Goal: Task Accomplishment & Management: Use online tool/utility

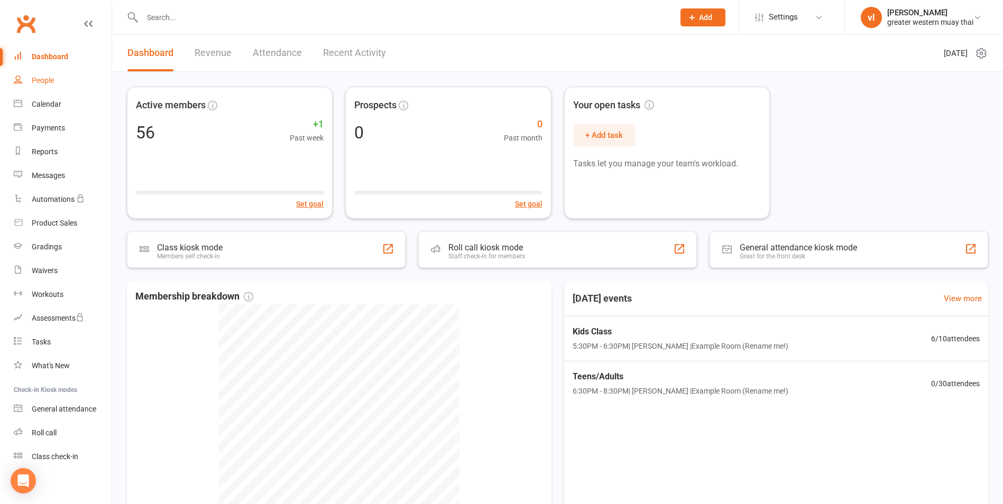
click at [42, 86] on link "People" at bounding box center [63, 81] width 98 height 24
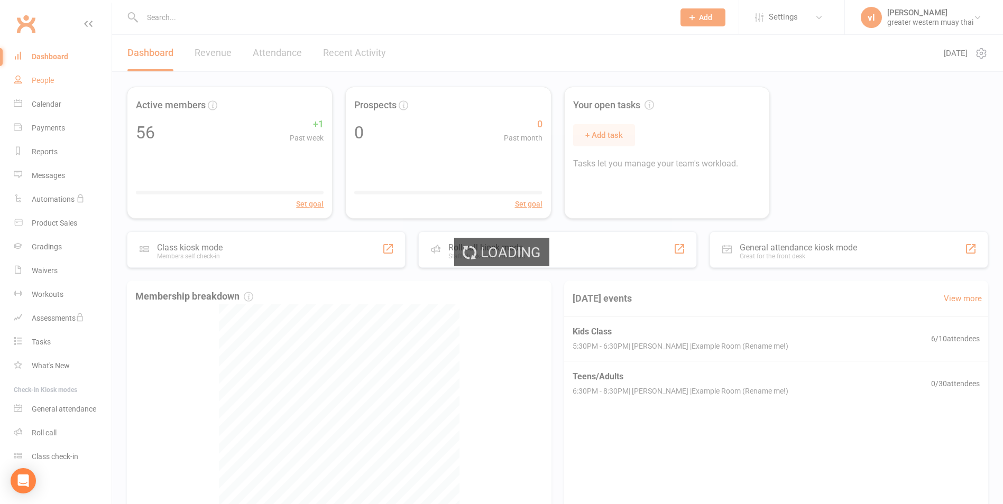
select select "25"
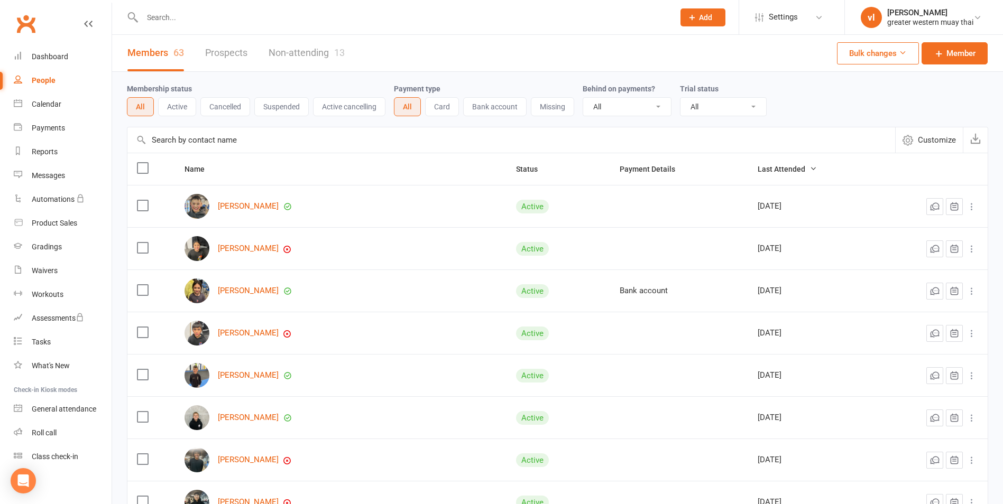
click at [296, 138] on input "text" at bounding box center [510, 139] width 767 height 25
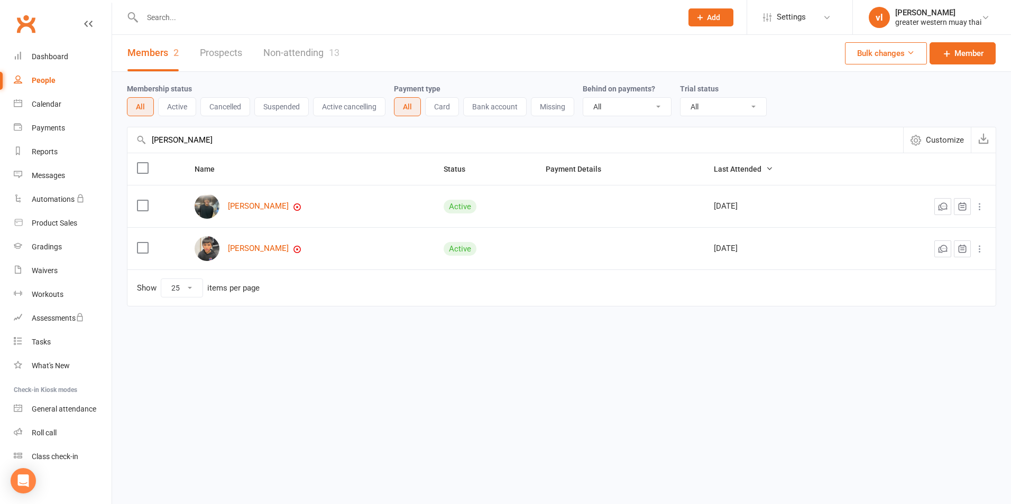
type input "cooper"
click at [237, 212] on div "Taireina Cooper" at bounding box center [310, 206] width 230 height 25
click at [238, 210] on link "Taireina Cooper" at bounding box center [258, 206] width 61 height 9
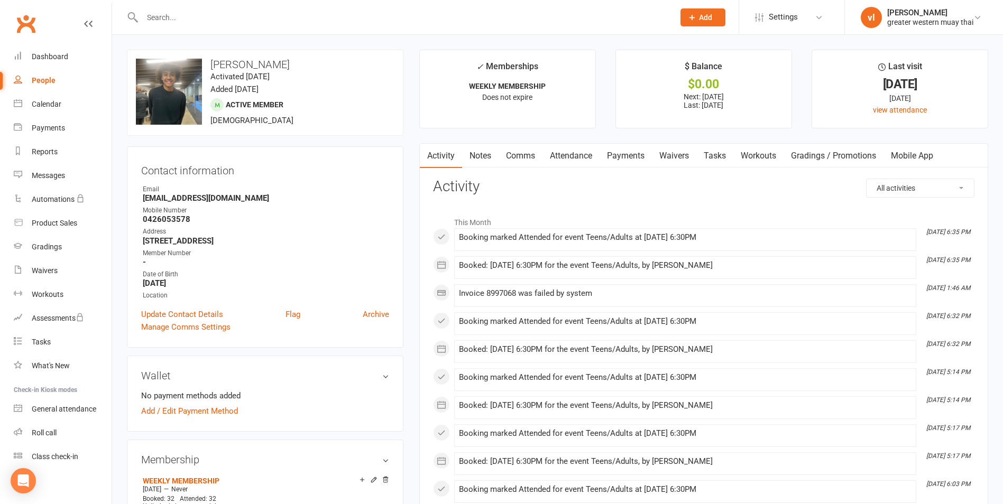
click at [622, 159] on link "Payments" at bounding box center [625, 156] width 52 height 24
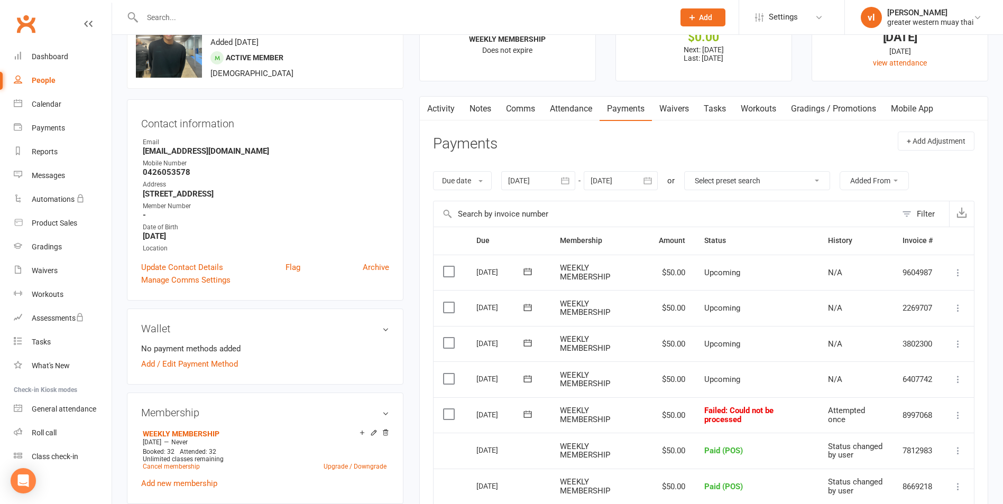
scroll to position [106, 0]
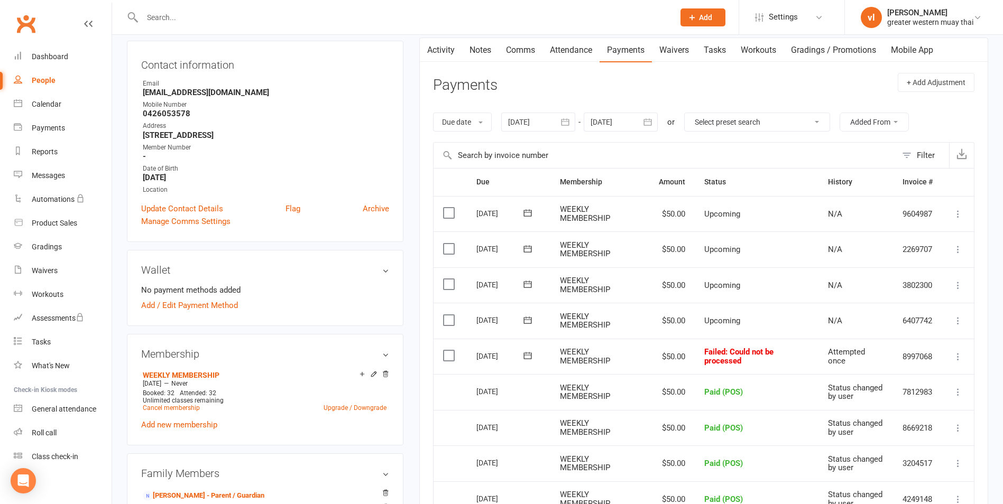
click at [445, 356] on label at bounding box center [450, 355] width 14 height 11
click at [445, 350] on input "checkbox" at bounding box center [446, 350] width 7 height 0
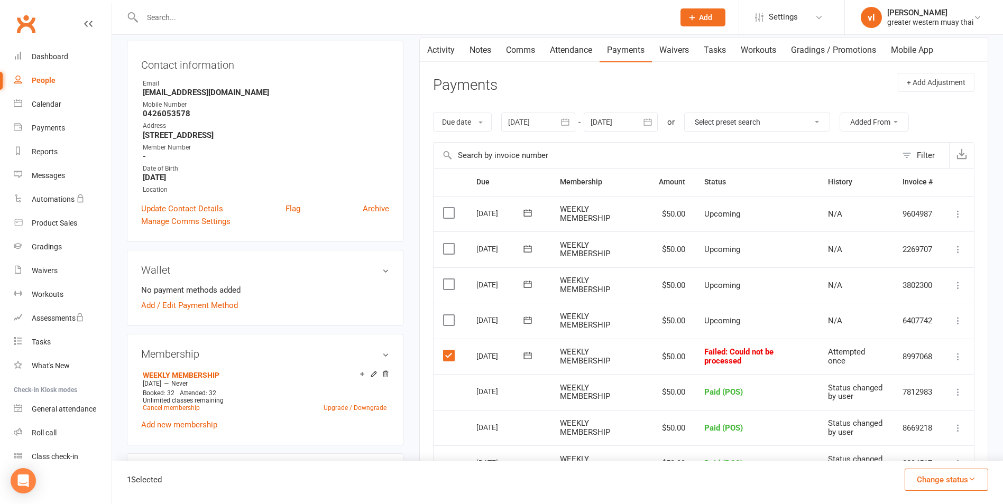
click at [448, 322] on label at bounding box center [450, 320] width 14 height 11
click at [448, 315] on input "checkbox" at bounding box center [446, 315] width 7 height 0
click at [969, 482] on icon "button" at bounding box center [972, 479] width 8 height 8
click at [939, 412] on link "Paid (POS)" at bounding box center [935, 409] width 105 height 21
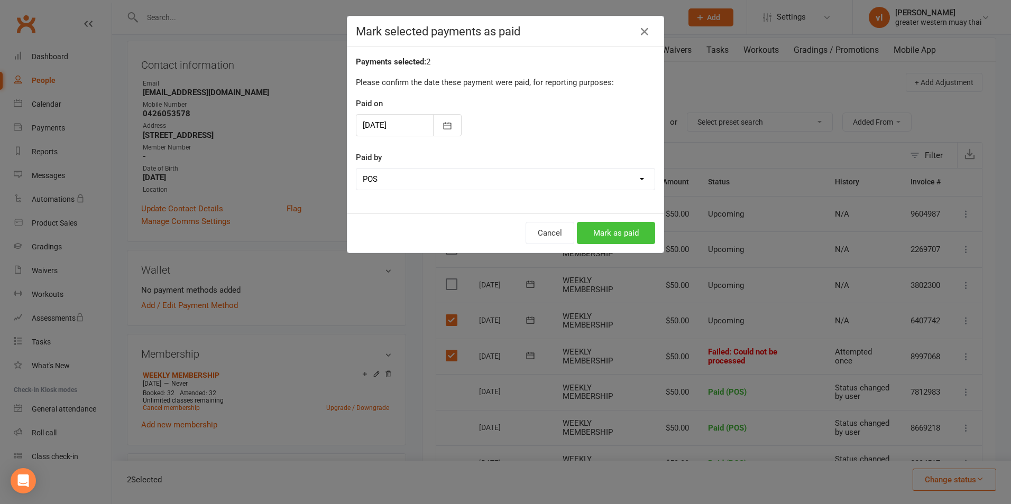
click at [638, 233] on button "Mark as paid" at bounding box center [616, 233] width 78 height 22
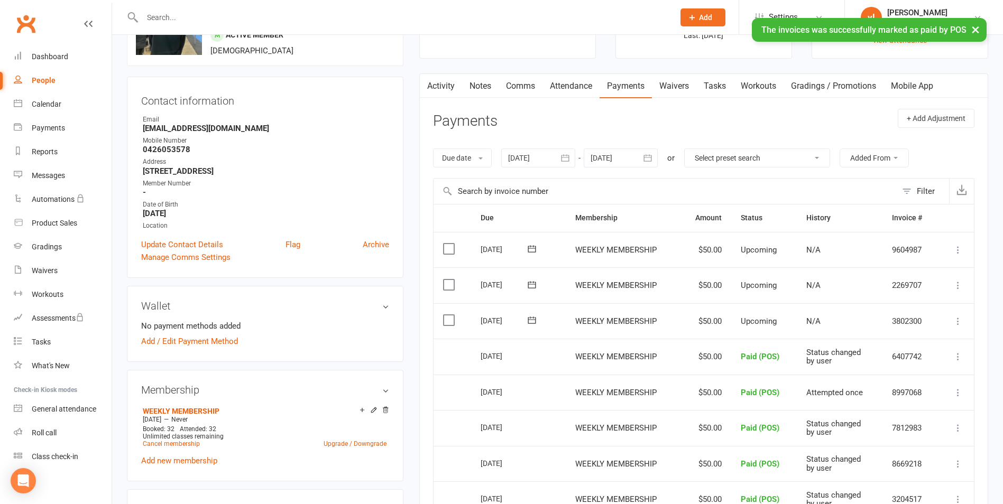
scroll to position [0, 0]
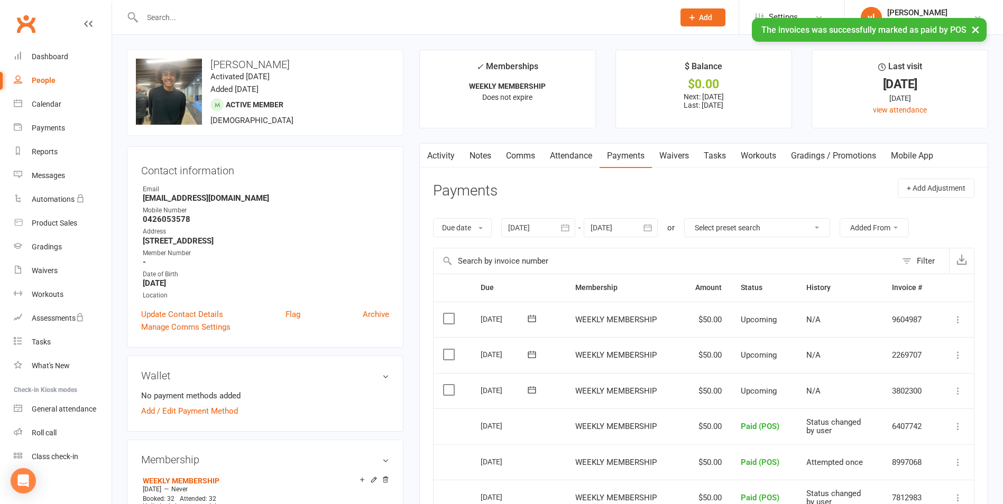
click at [73, 79] on link "People" at bounding box center [63, 81] width 98 height 24
select select "25"
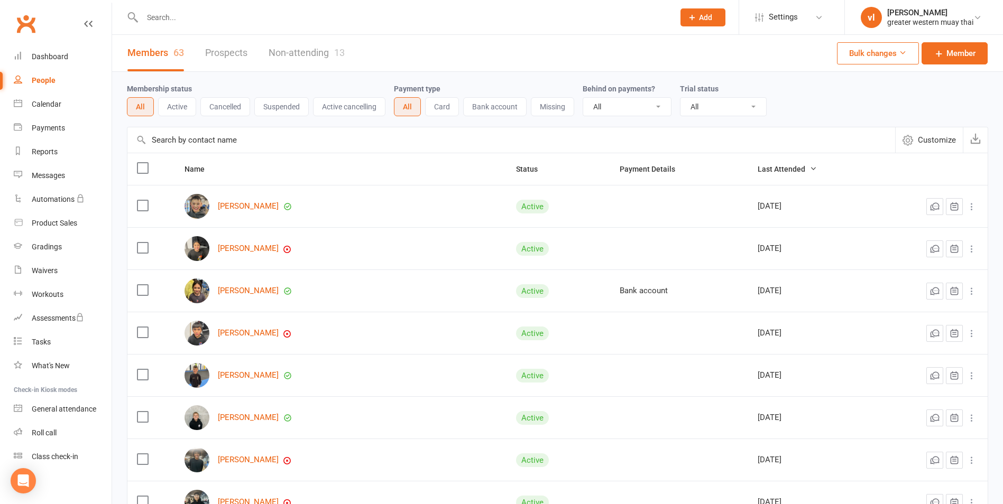
click at [311, 144] on input "text" at bounding box center [510, 139] width 767 height 25
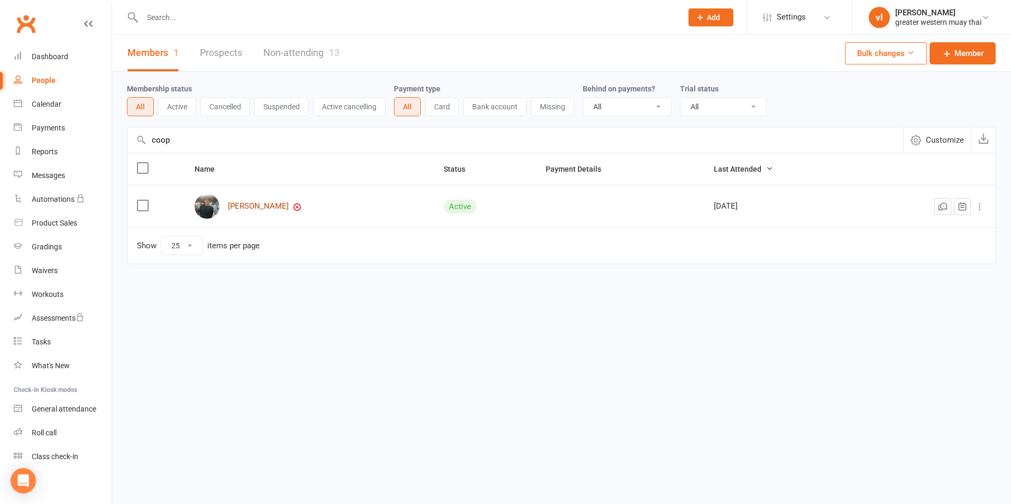
type input "coop"
click at [241, 207] on link "Taireina Cooper" at bounding box center [258, 206] width 61 height 9
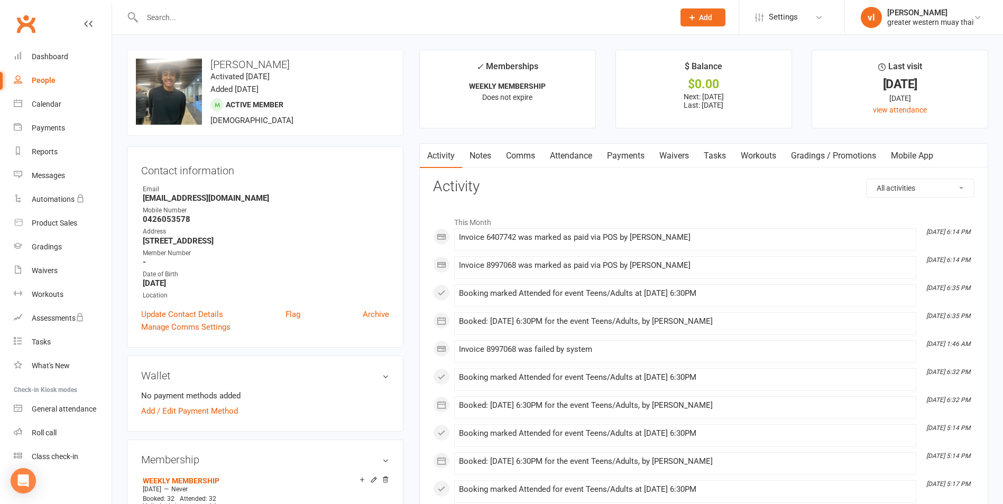
click at [621, 153] on link "Payments" at bounding box center [625, 156] width 52 height 24
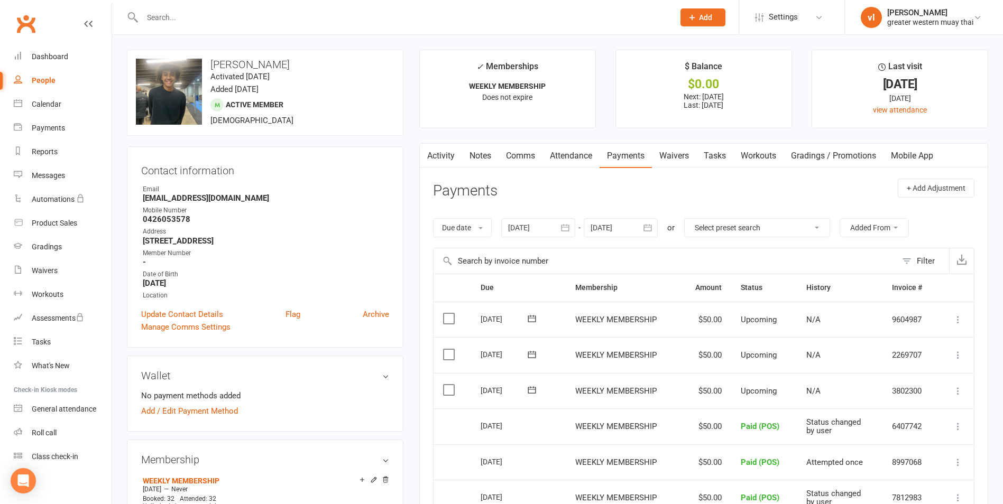
click at [39, 75] on link "People" at bounding box center [63, 81] width 98 height 24
select select "25"
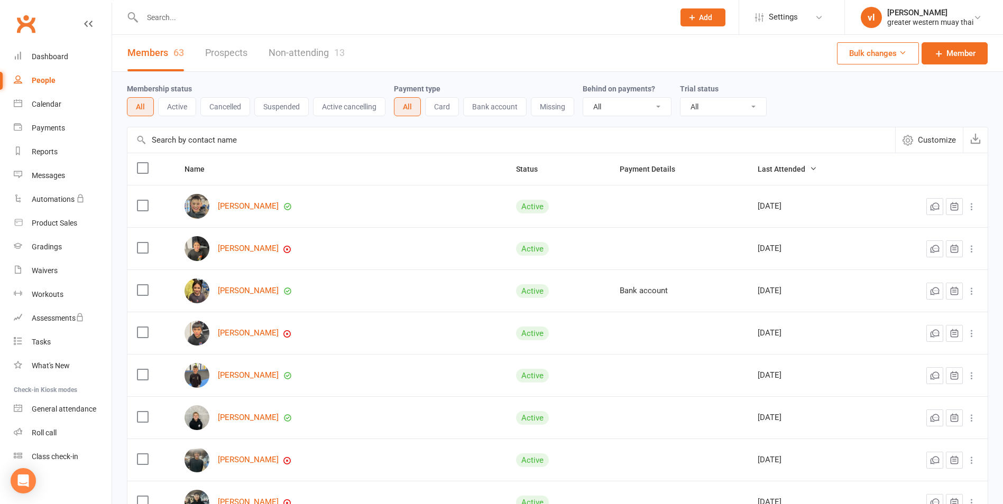
click at [285, 143] on input "text" at bounding box center [510, 139] width 767 height 25
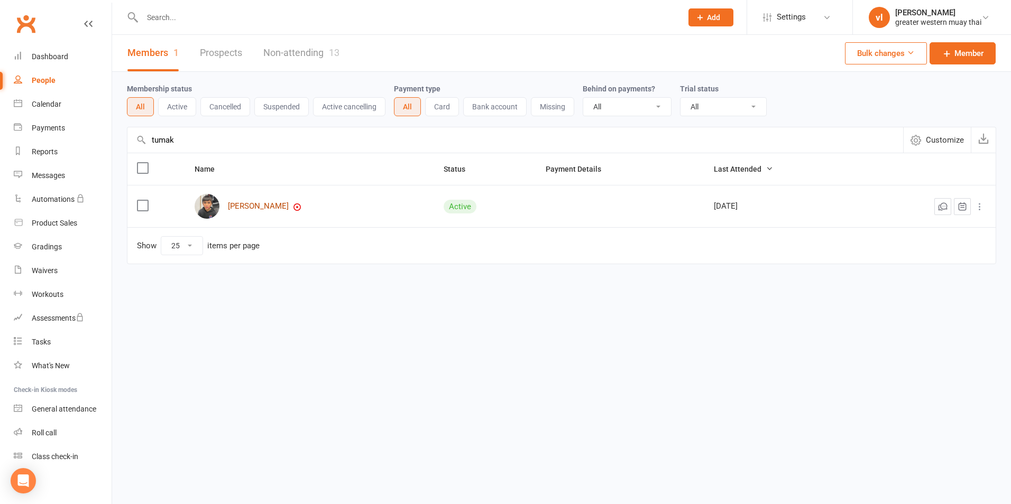
type input "tumak"
click at [254, 205] on link "Tumakere Cooper" at bounding box center [258, 206] width 61 height 9
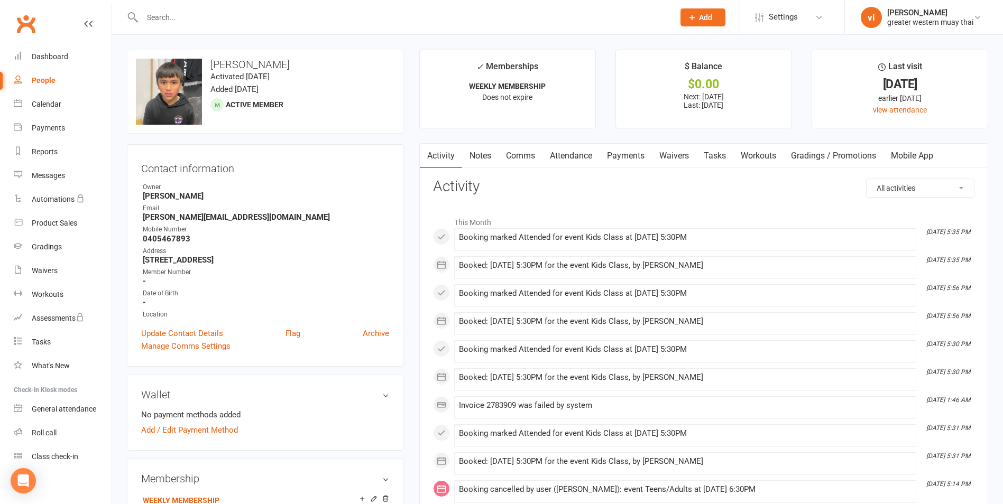
click at [644, 162] on link "Payments" at bounding box center [625, 156] width 52 height 24
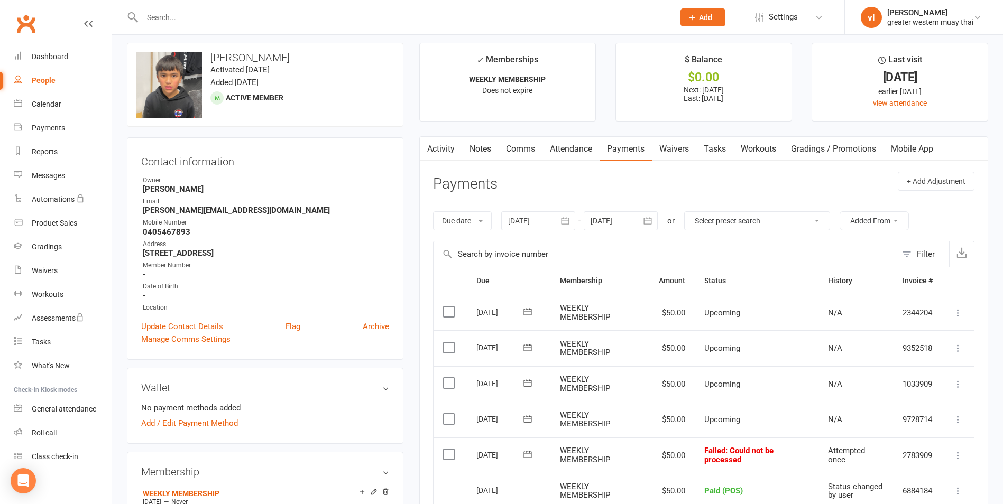
scroll to position [106, 0]
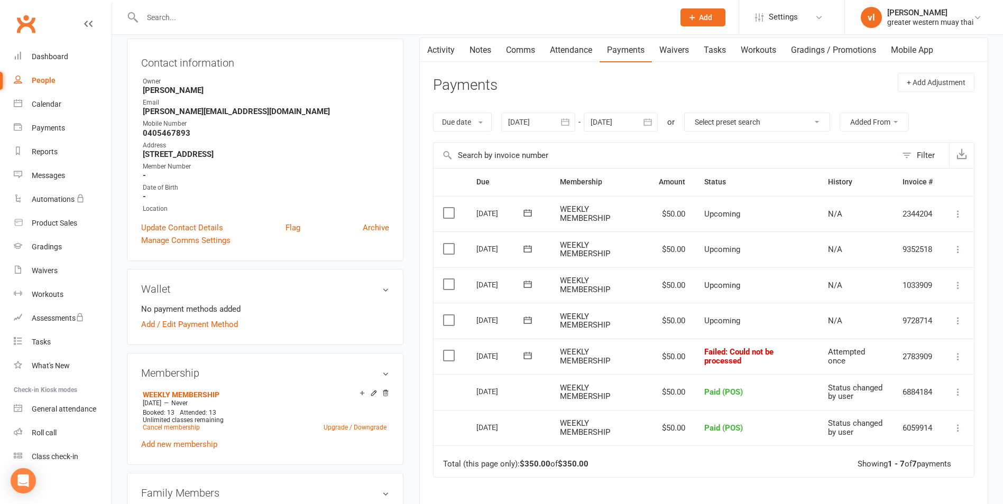
click at [450, 355] on label at bounding box center [450, 355] width 14 height 11
click at [450, 350] on input "checkbox" at bounding box center [446, 350] width 7 height 0
click at [449, 321] on label at bounding box center [450, 320] width 14 height 11
click at [449, 315] on input "checkbox" at bounding box center [446, 315] width 7 height 0
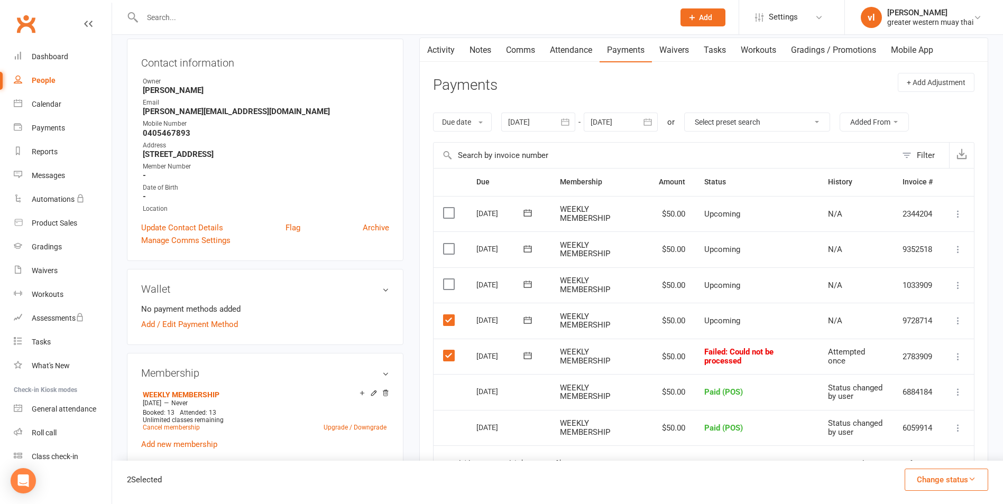
click at [944, 476] on button "Change status" at bounding box center [946, 480] width 84 height 22
click at [925, 414] on link "Paid (POS)" at bounding box center [935, 409] width 105 height 21
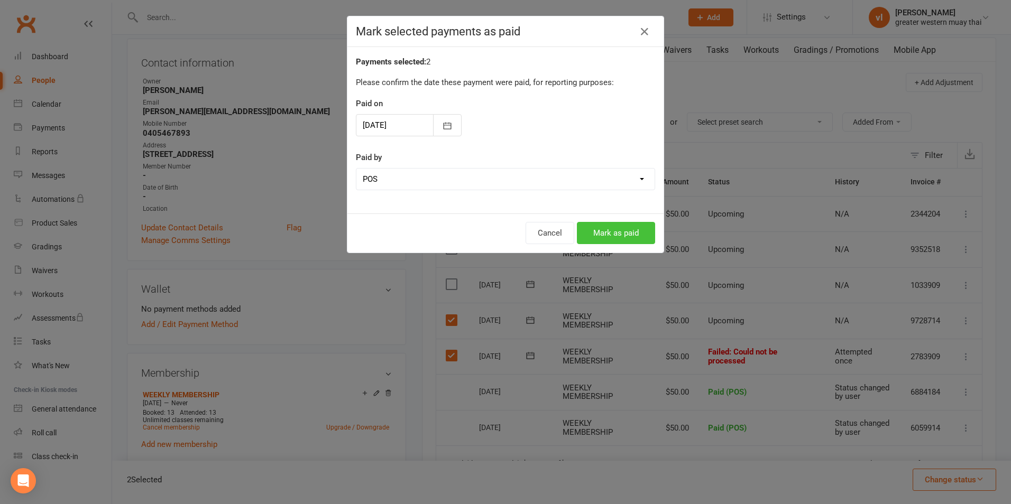
click at [645, 240] on button "Mark as paid" at bounding box center [616, 233] width 78 height 22
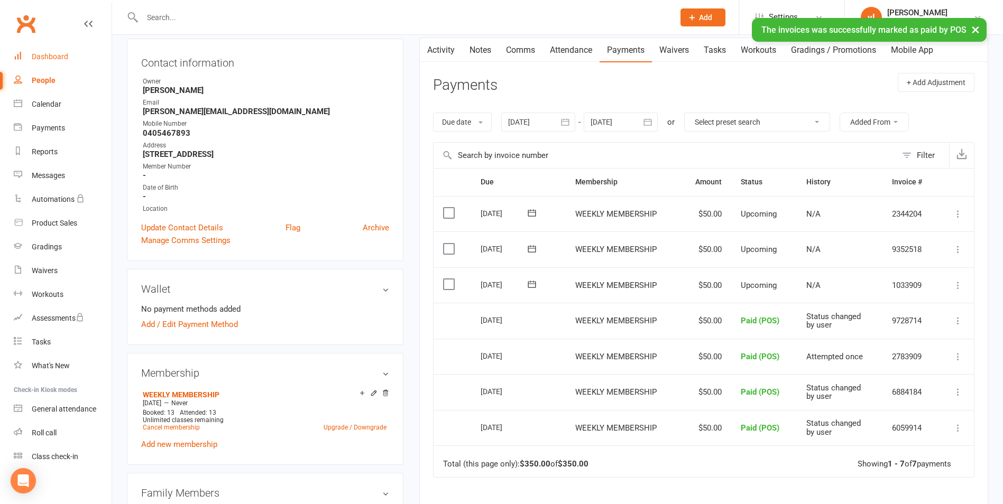
click at [59, 65] on link "Dashboard" at bounding box center [63, 57] width 98 height 24
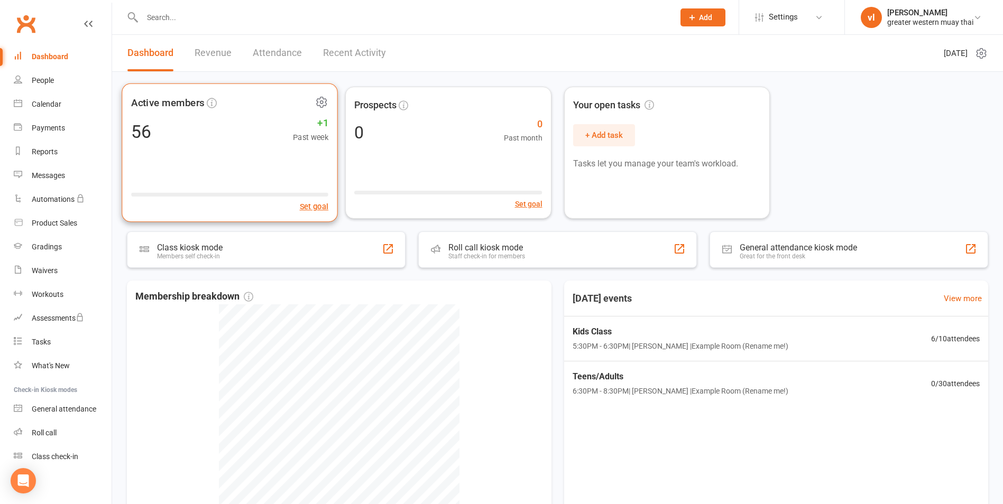
click at [221, 129] on div "56 +1 Past week" at bounding box center [229, 131] width 197 height 24
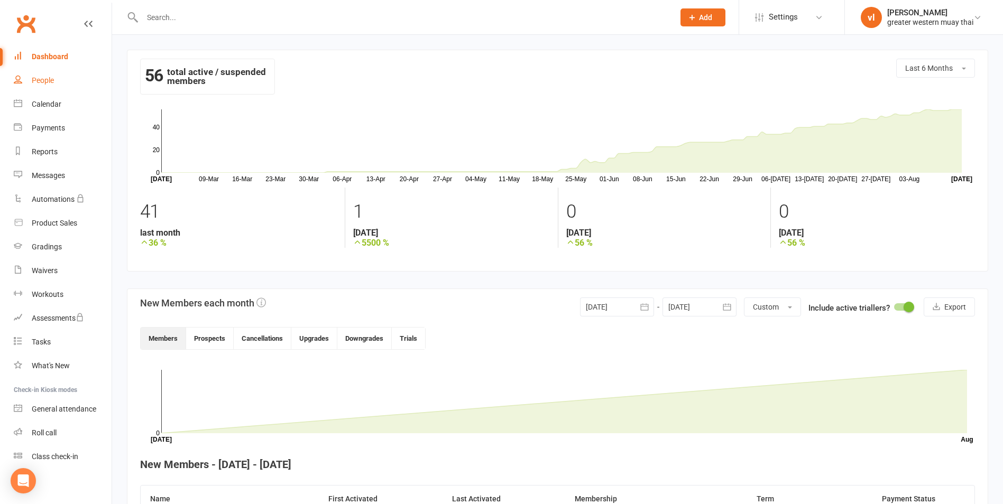
click at [42, 80] on div "People" at bounding box center [43, 80] width 22 height 8
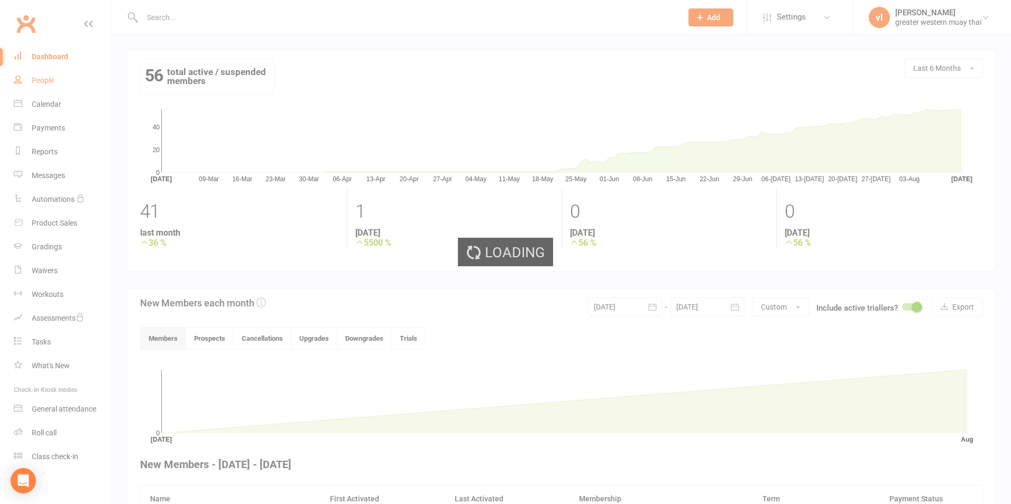
select select "25"
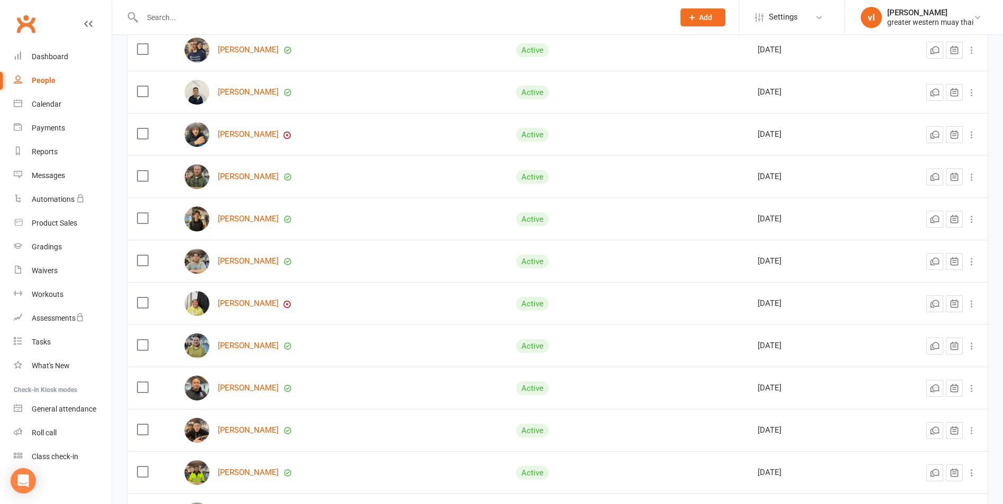
scroll to position [515, 0]
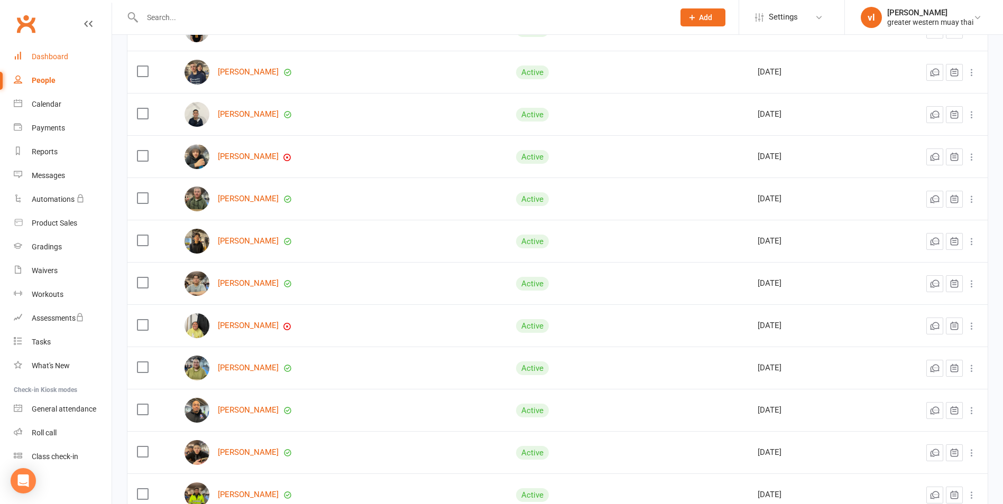
click at [52, 55] on div "Dashboard" at bounding box center [50, 56] width 36 height 8
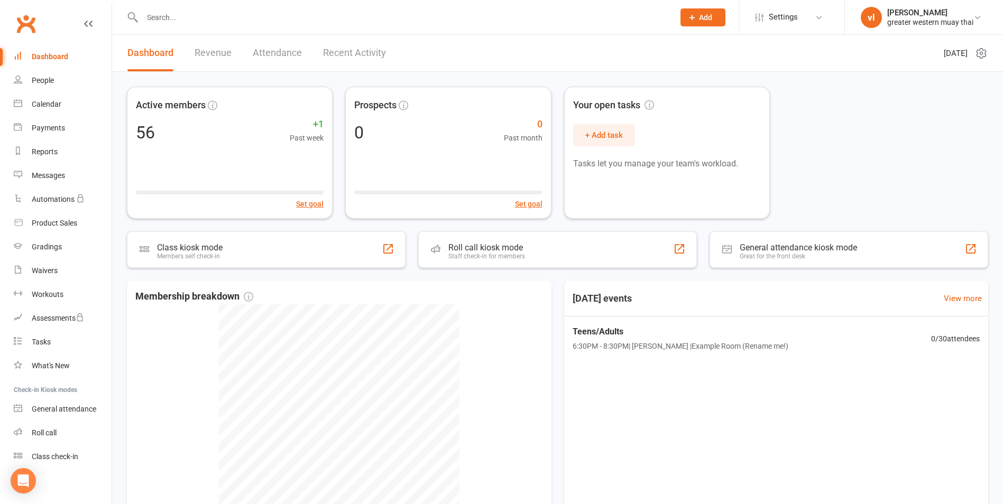
click at [205, 52] on link "Revenue" at bounding box center [213, 53] width 37 height 36
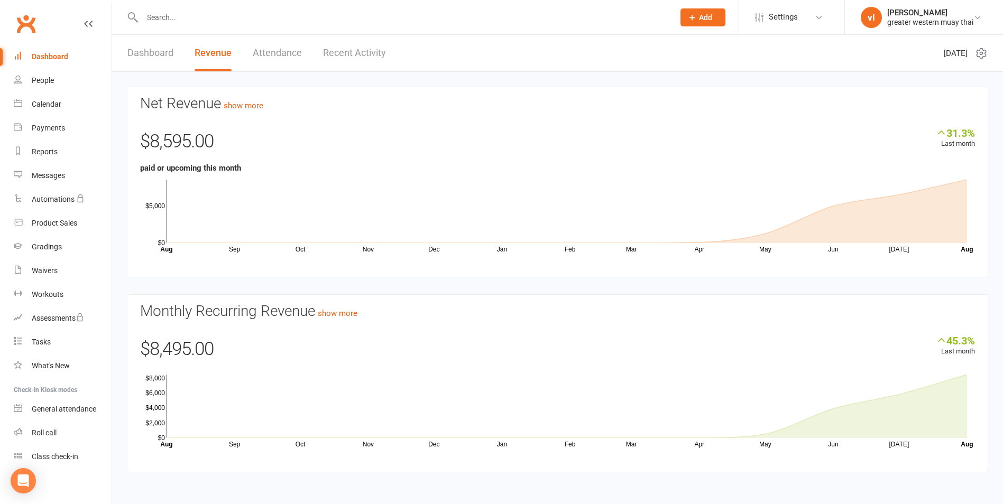
click at [280, 55] on link "Attendance" at bounding box center [277, 53] width 49 height 36
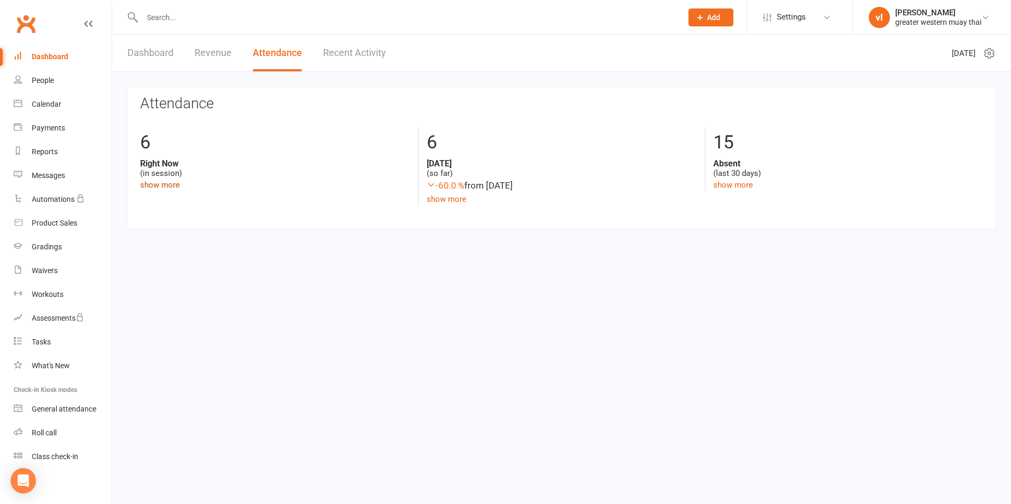
click at [162, 181] on link "show more" at bounding box center [160, 185] width 40 height 10
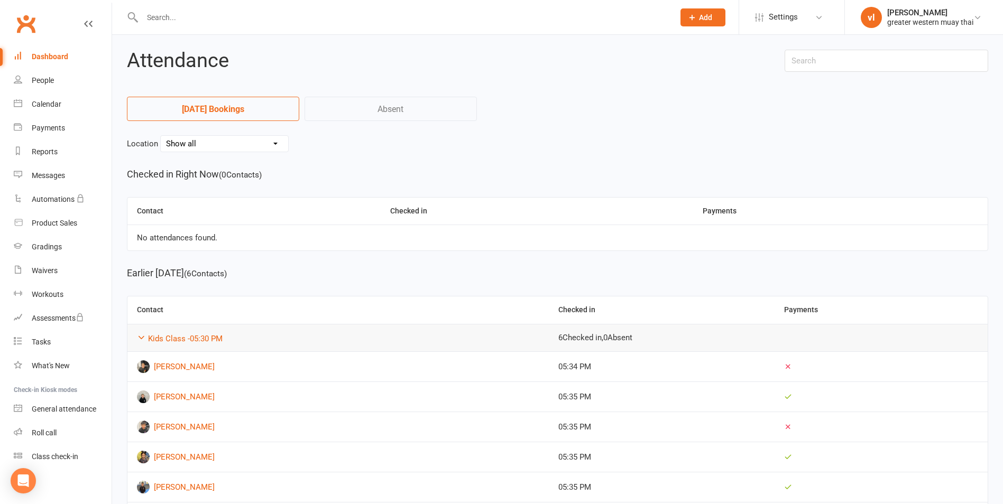
click at [44, 57] on div "Dashboard" at bounding box center [50, 56] width 36 height 8
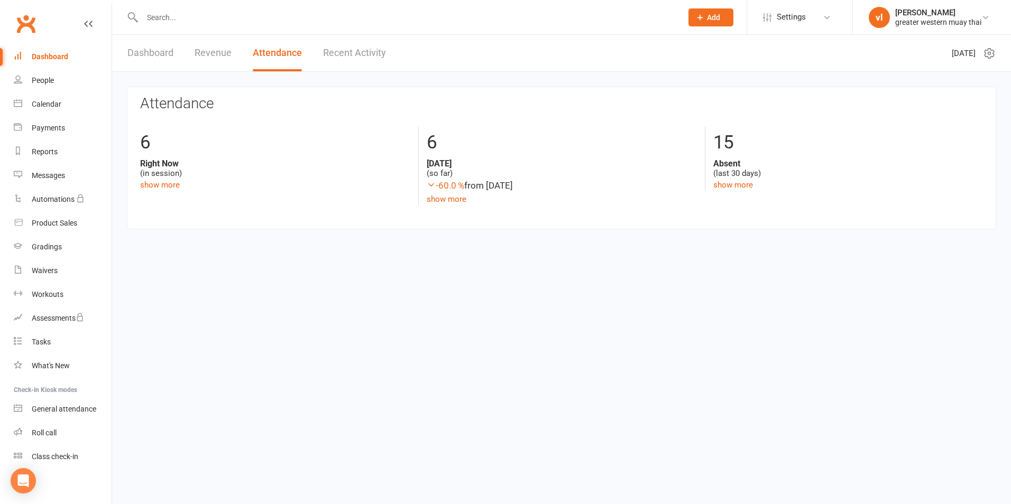
click at [211, 52] on link "Revenue" at bounding box center [213, 53] width 37 height 36
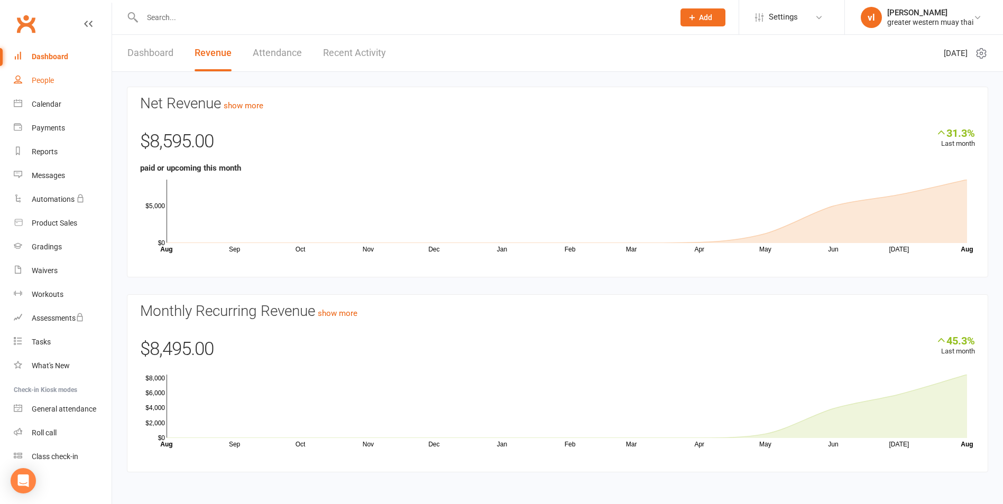
click at [50, 77] on div "People" at bounding box center [43, 80] width 22 height 8
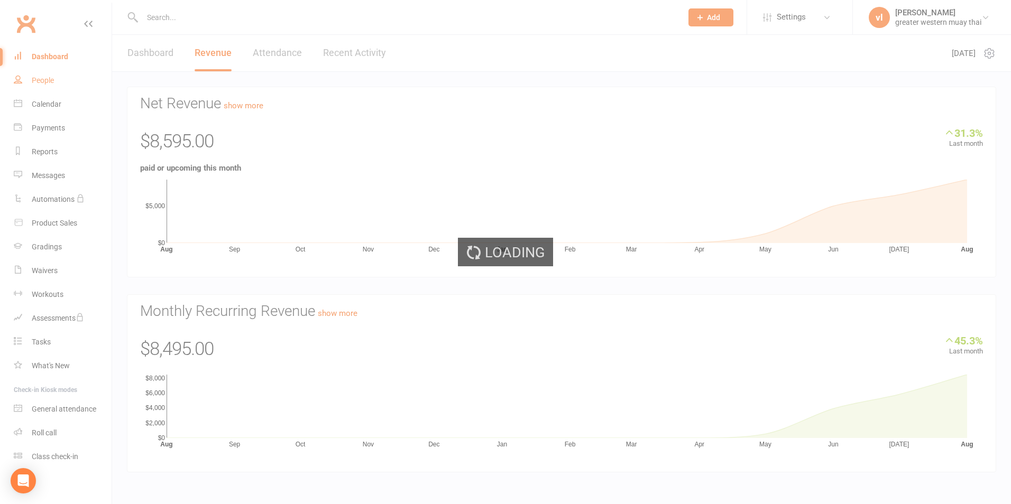
select select "25"
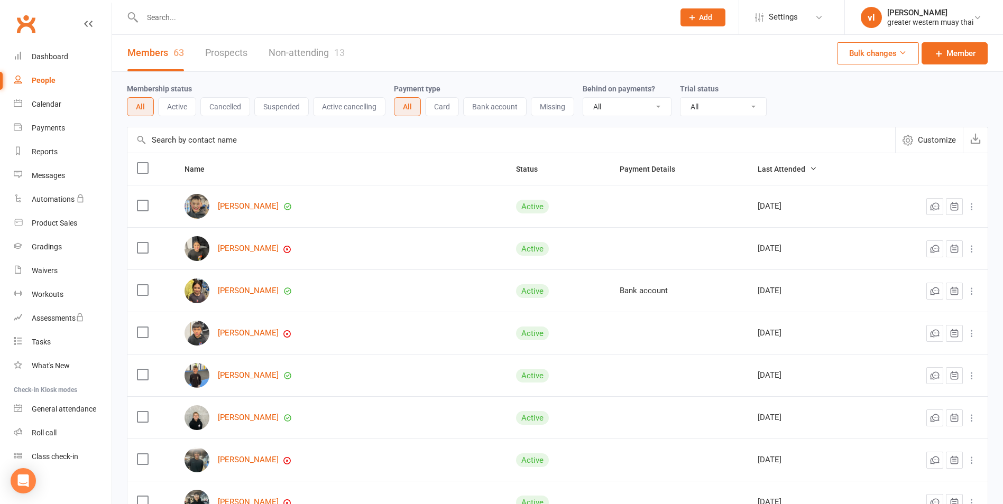
click at [233, 52] on link "Prospects" at bounding box center [226, 53] width 42 height 36
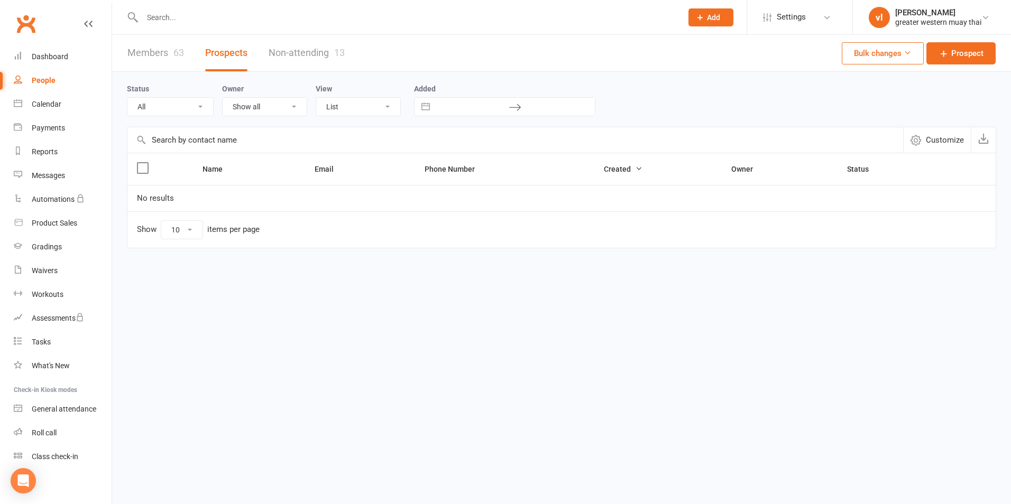
click at [302, 52] on link "Non-attending 13" at bounding box center [307, 53] width 76 height 36
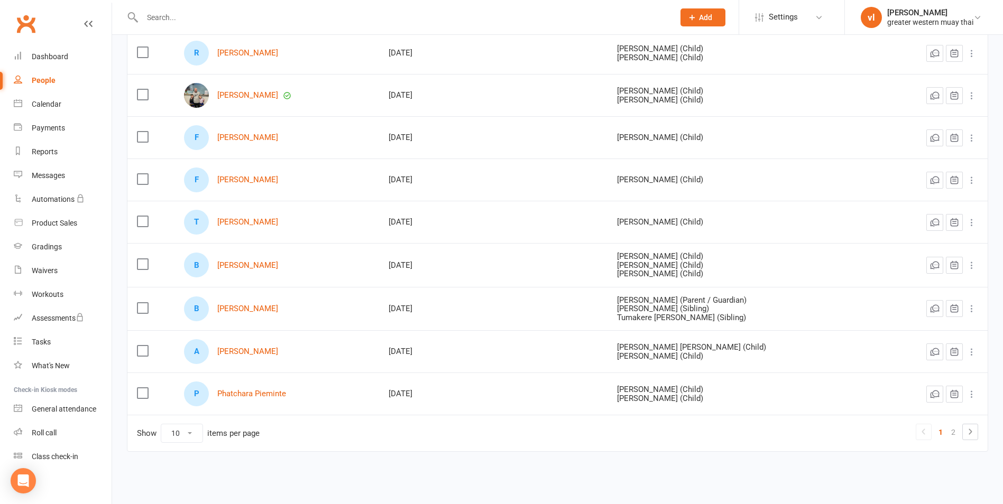
scroll to position [200, 0]
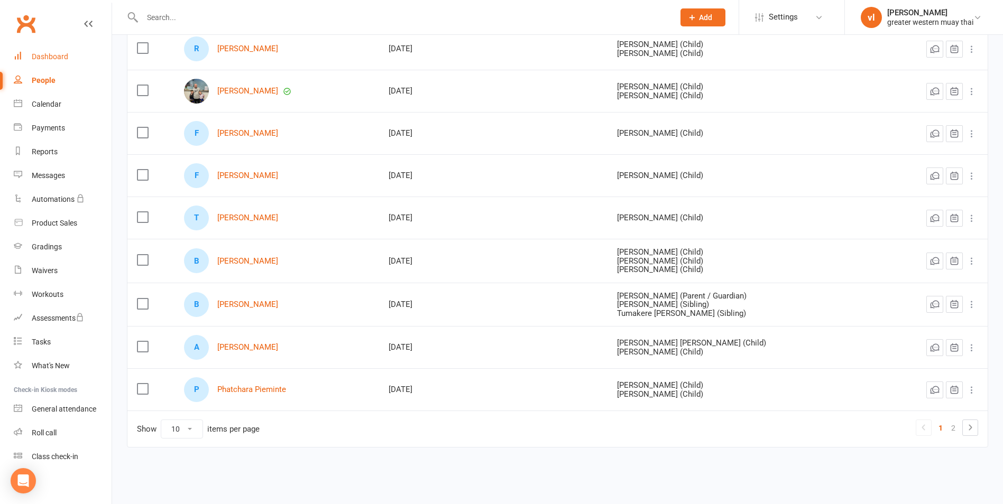
click at [38, 51] on link "Dashboard" at bounding box center [63, 57] width 98 height 24
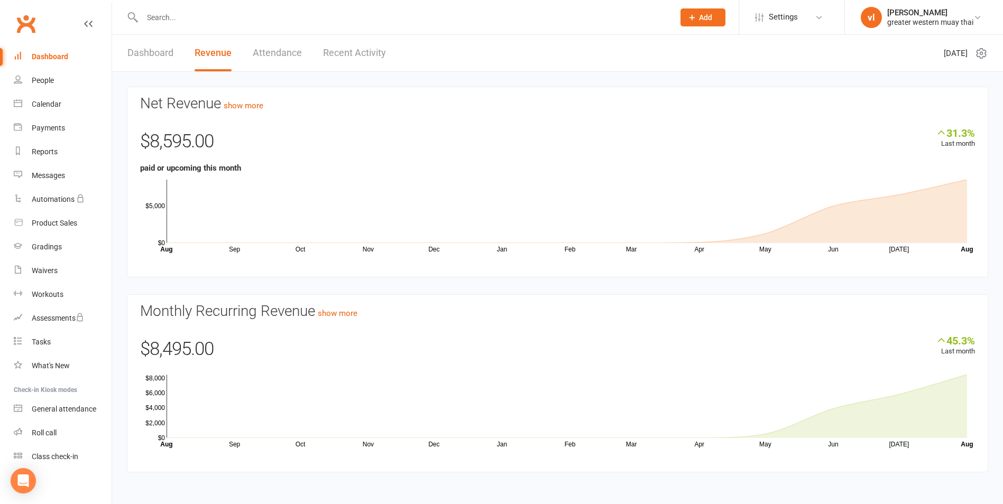
scroll to position [1, 0]
click at [205, 49] on link "Revenue" at bounding box center [213, 52] width 37 height 36
click at [340, 48] on link "Recent Activity" at bounding box center [354, 52] width 63 height 36
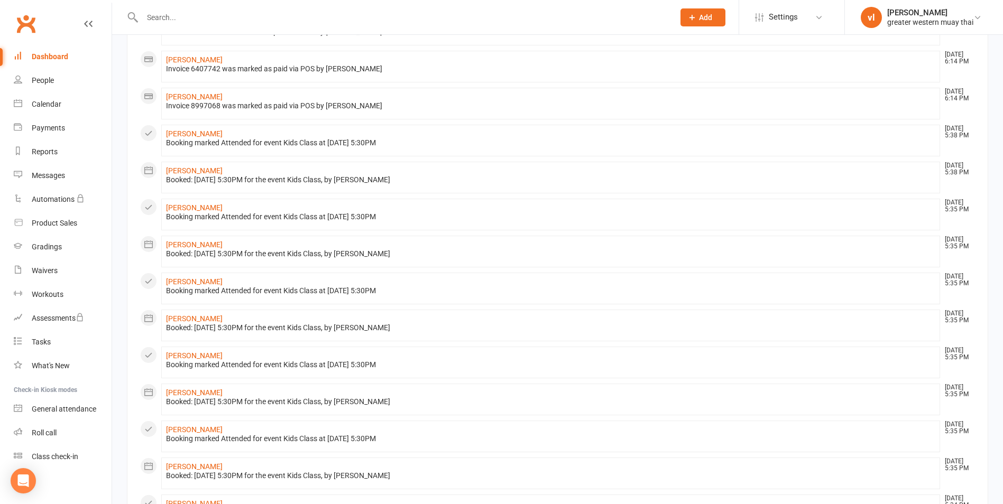
scroll to position [0, 0]
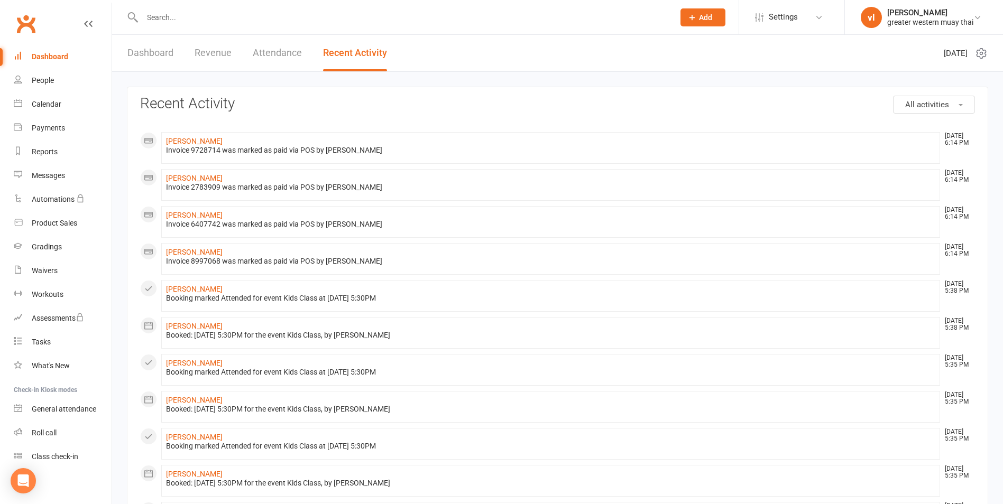
click at [957, 106] on button "All activities" at bounding box center [934, 105] width 82 height 18
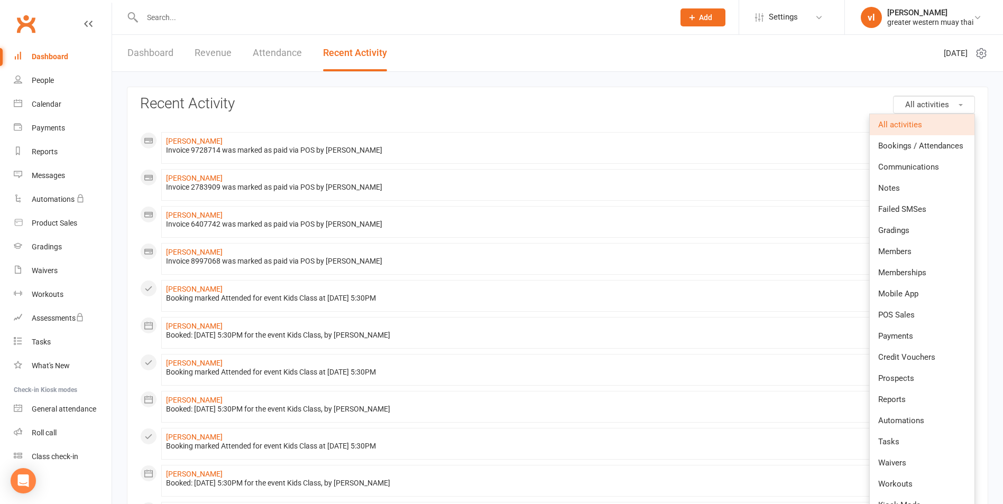
click at [754, 109] on h3 "Recent Activity" at bounding box center [557, 104] width 835 height 16
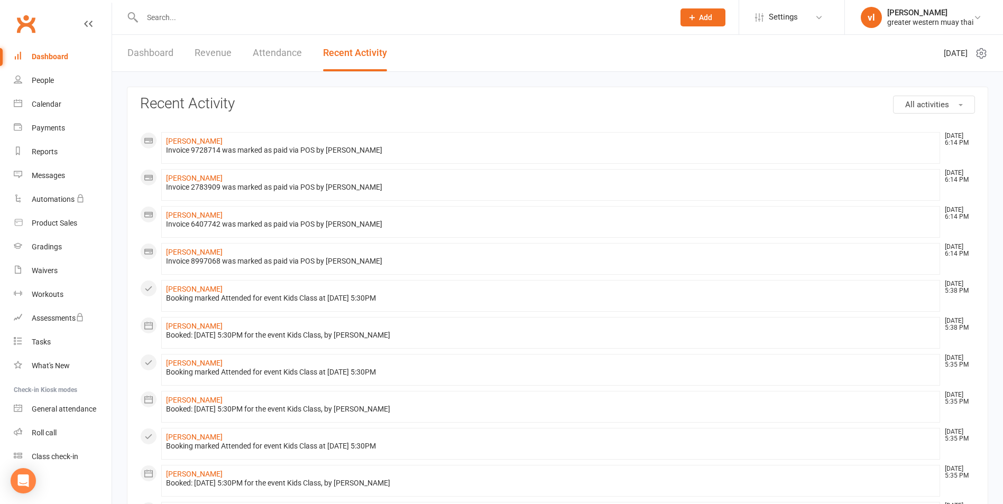
click at [198, 50] on link "Revenue" at bounding box center [213, 53] width 37 height 36
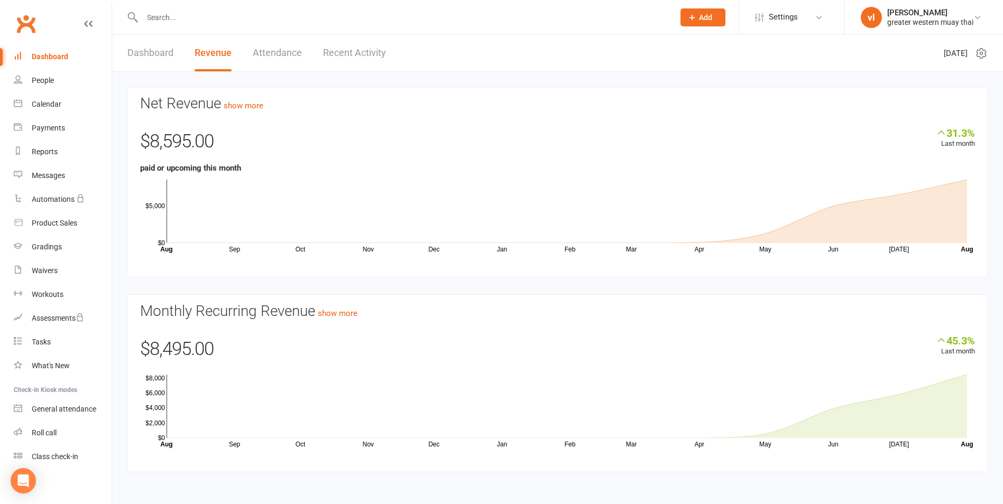
click at [156, 54] on link "Dashboard" at bounding box center [150, 53] width 46 height 36
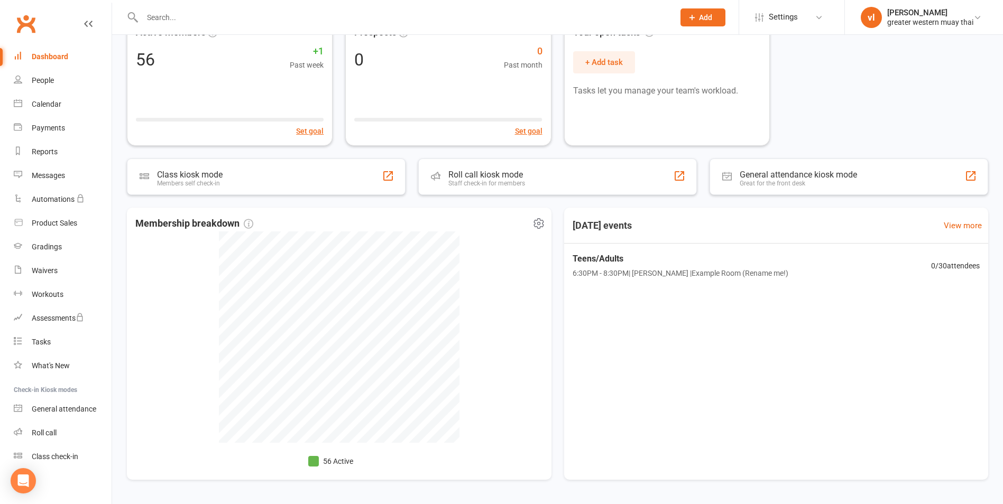
scroll to position [104, 0]
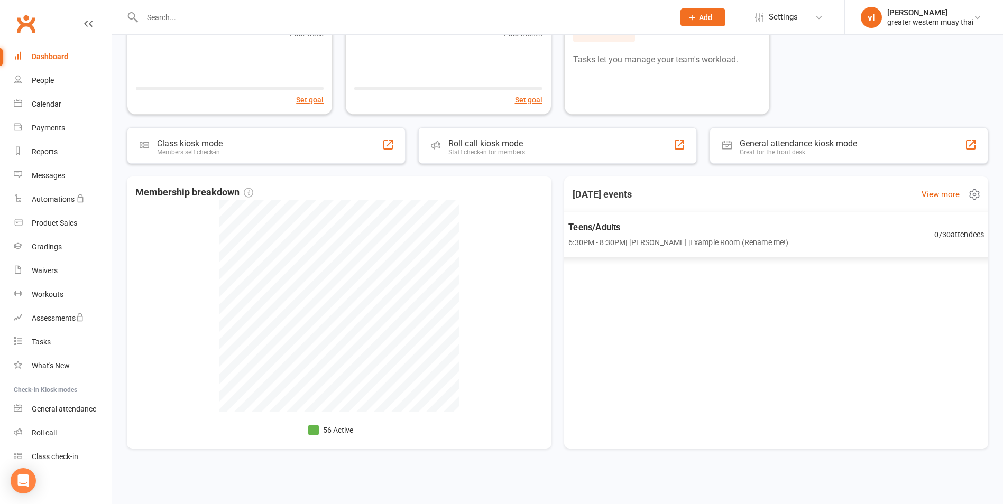
click at [773, 230] on span "Teens/Adults" at bounding box center [678, 227] width 220 height 14
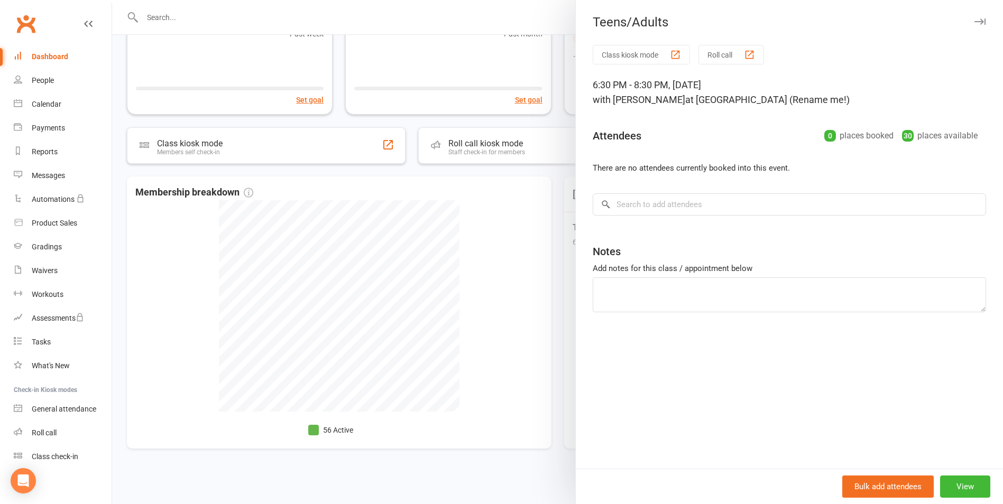
click at [450, 237] on div at bounding box center [557, 252] width 891 height 504
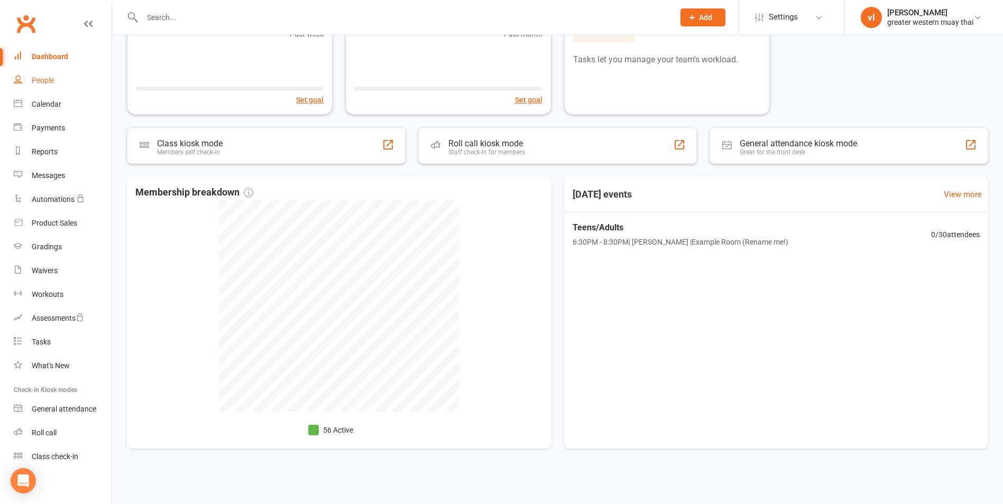
click at [39, 76] on link "People" at bounding box center [63, 81] width 98 height 24
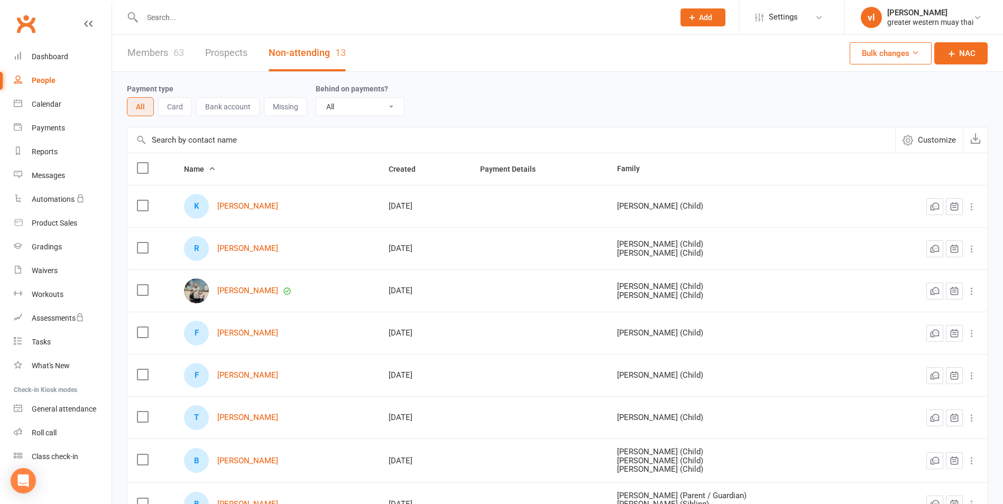
click at [220, 48] on link "Prospects" at bounding box center [226, 53] width 42 height 36
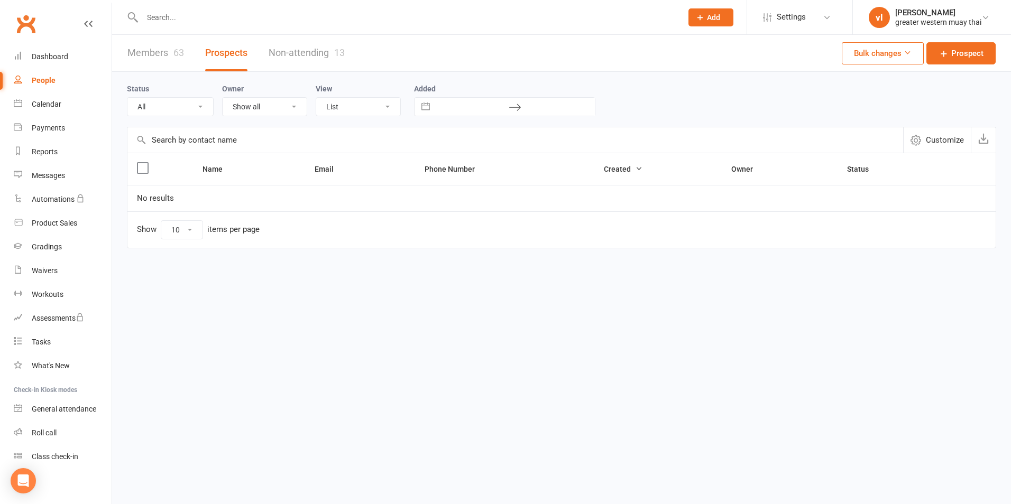
click at [147, 48] on link "Members 63" at bounding box center [155, 53] width 57 height 36
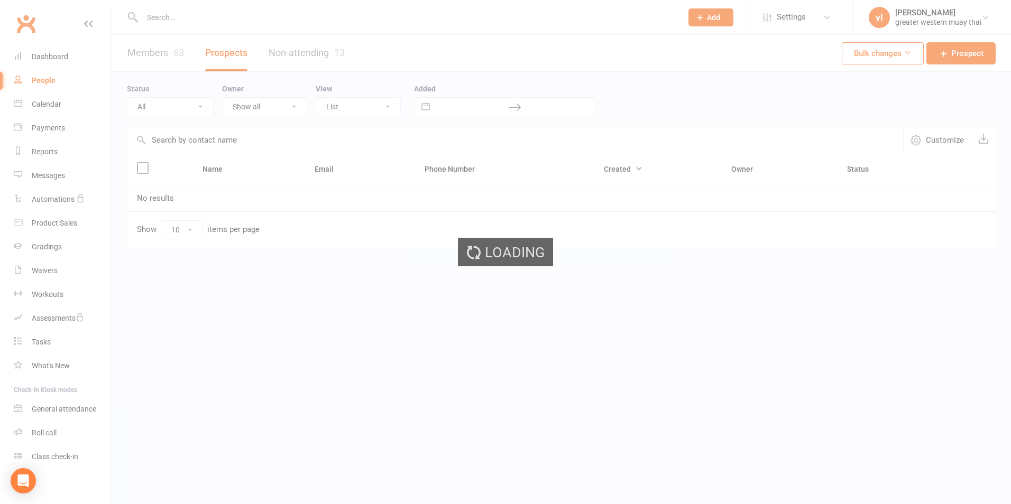
select select "25"
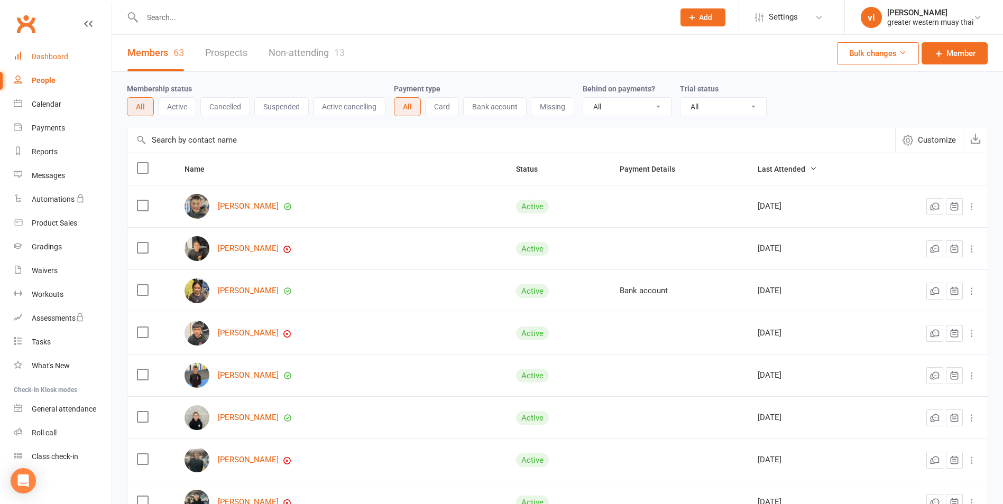
click at [46, 50] on link "Dashboard" at bounding box center [63, 57] width 98 height 24
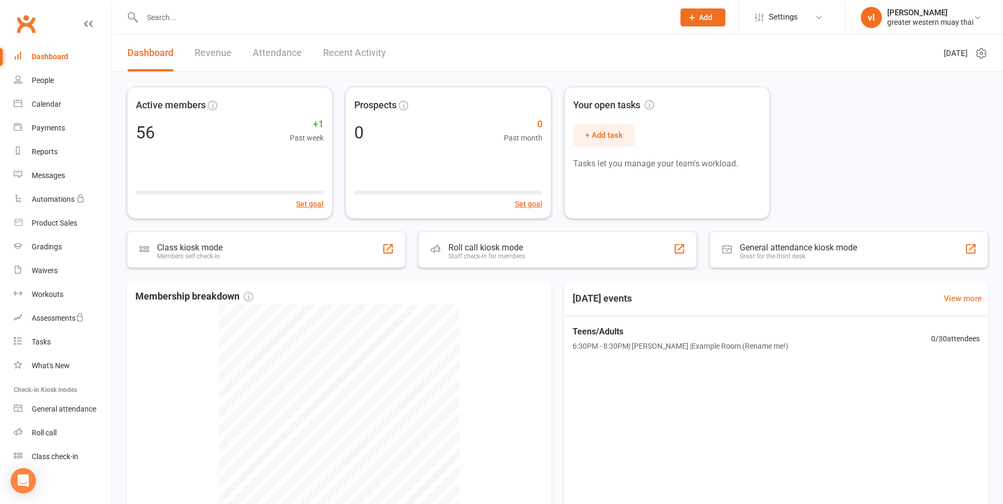
click at [371, 51] on link "Recent Activity" at bounding box center [354, 53] width 63 height 36
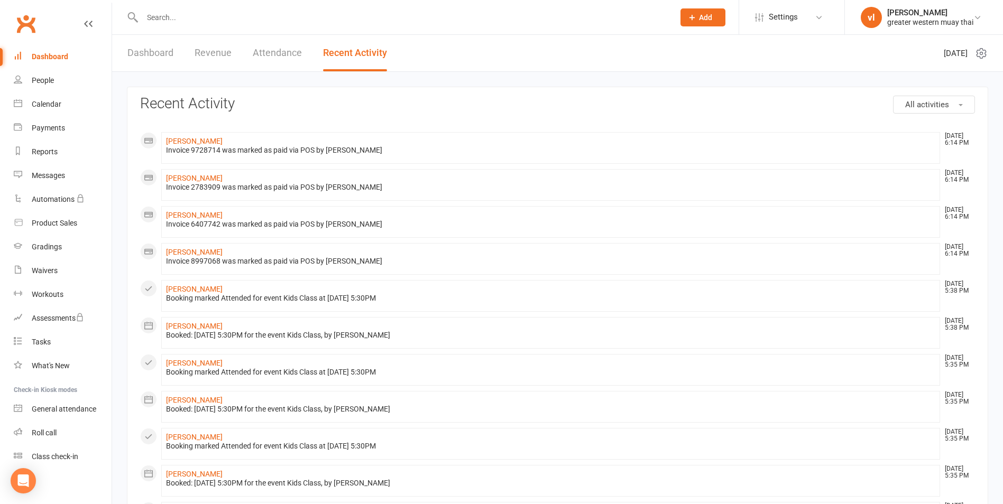
click at [262, 52] on link "Attendance" at bounding box center [277, 53] width 49 height 36
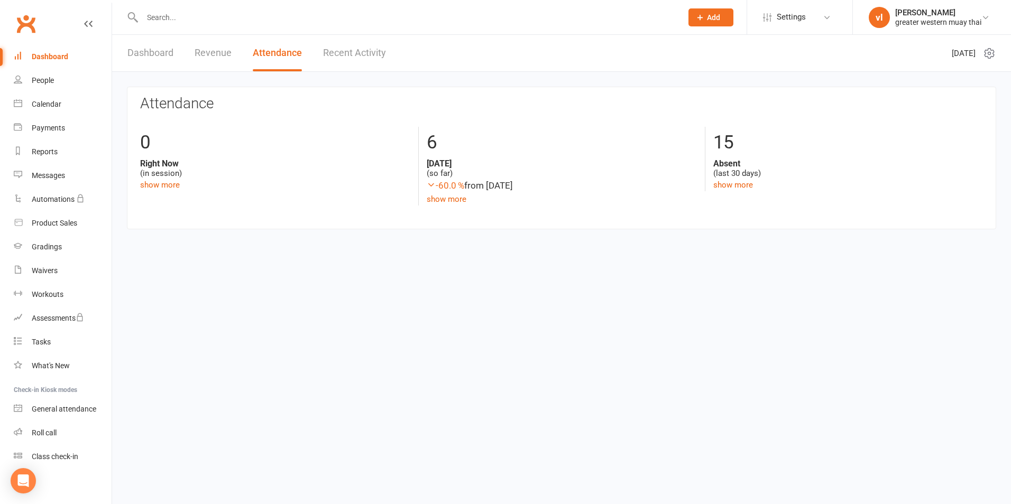
click at [224, 50] on link "Revenue" at bounding box center [213, 53] width 37 height 36
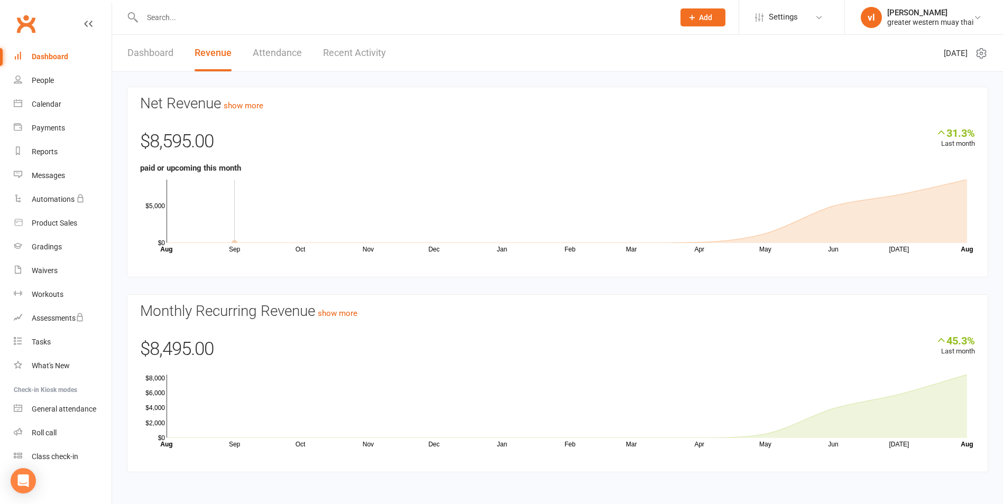
scroll to position [1, 0]
click at [50, 55] on div "Dashboard" at bounding box center [50, 56] width 36 height 8
click at [52, 57] on div "Dashboard" at bounding box center [50, 56] width 36 height 8
click at [150, 46] on link "Dashboard" at bounding box center [150, 52] width 46 height 36
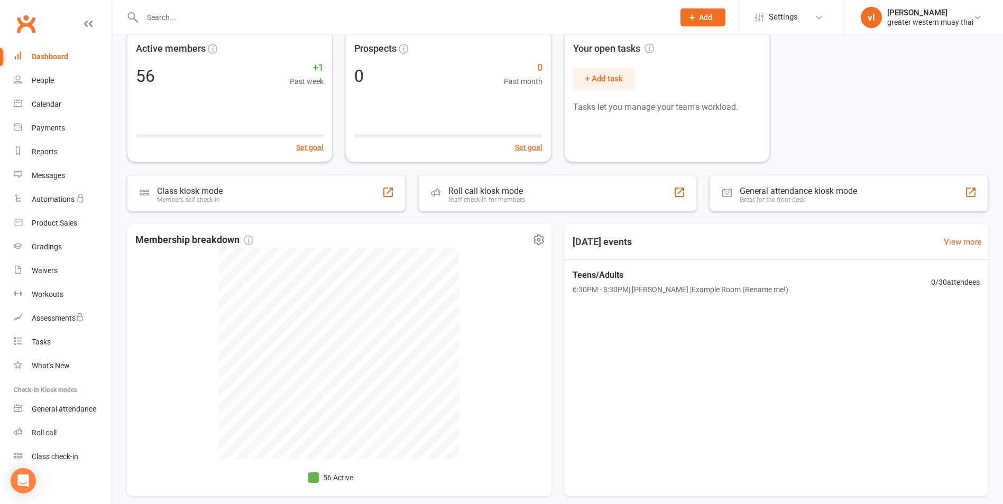
scroll to position [104, 0]
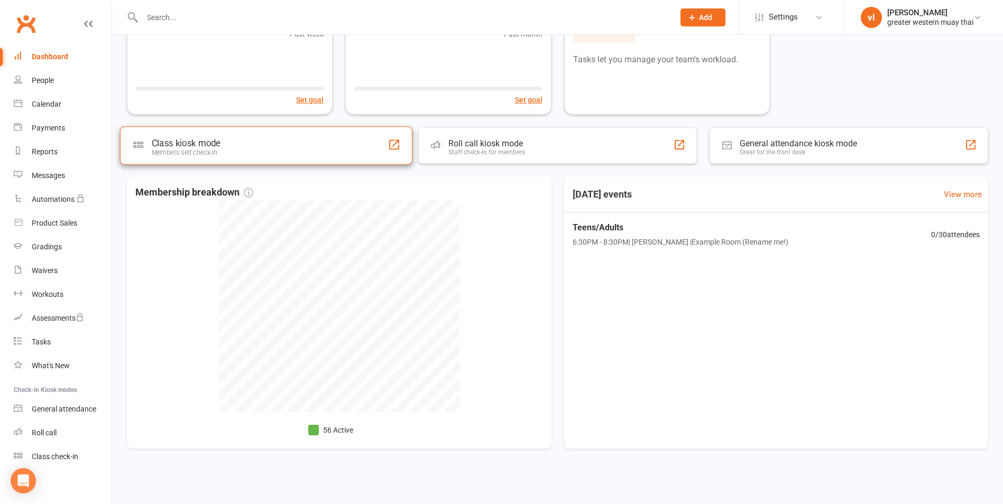
click at [342, 148] on div "Class kiosk mode Members self check-in" at bounding box center [266, 145] width 292 height 38
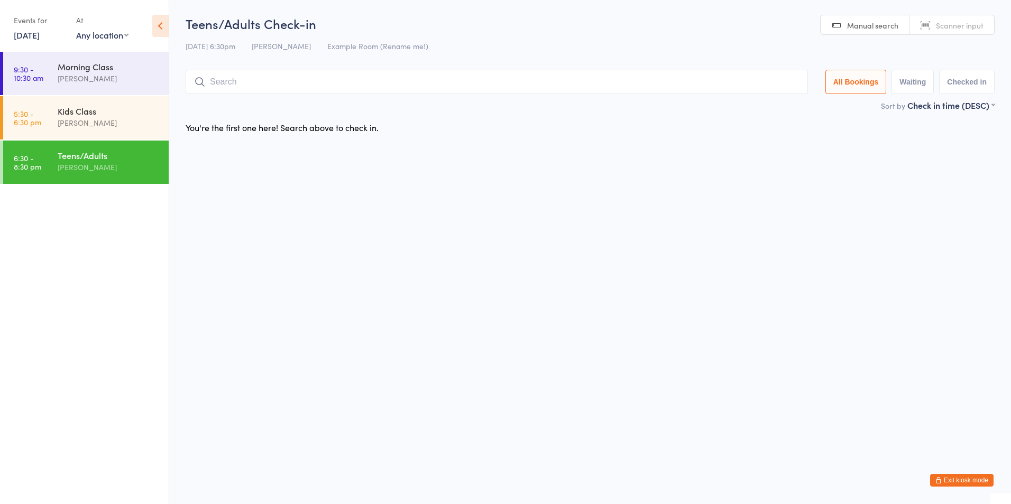
click at [959, 478] on button "Exit kiosk mode" at bounding box center [961, 480] width 63 height 13
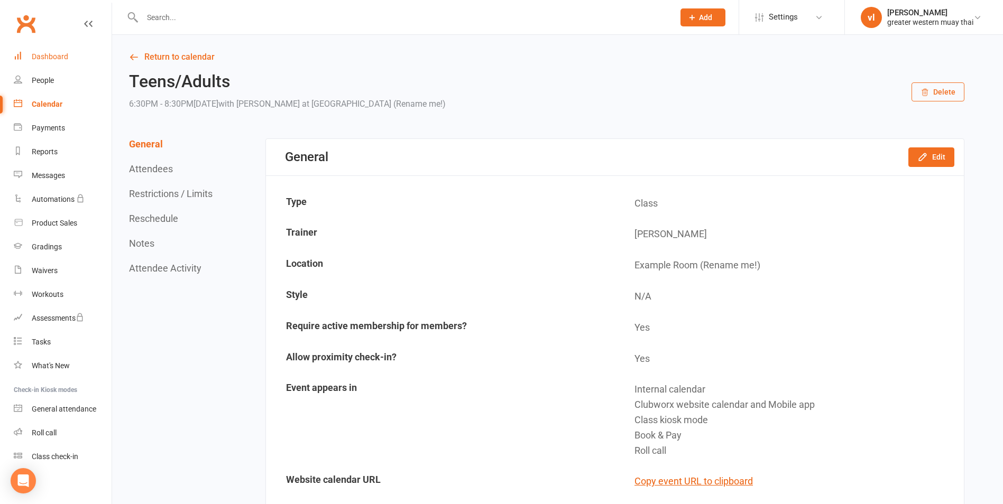
click at [57, 51] on link "Dashboard" at bounding box center [63, 57] width 98 height 24
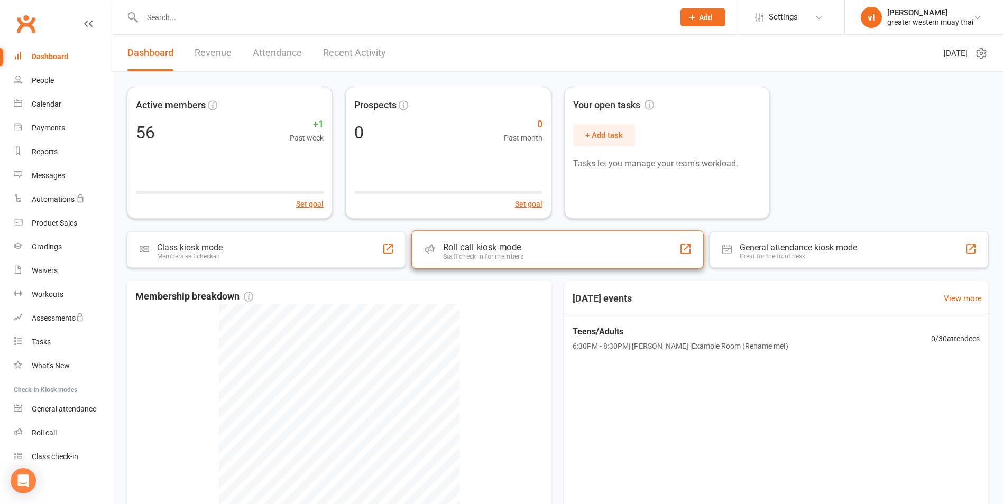
click at [616, 245] on div "Roll call kiosk mode Staff check-in for members" at bounding box center [557, 249] width 292 height 38
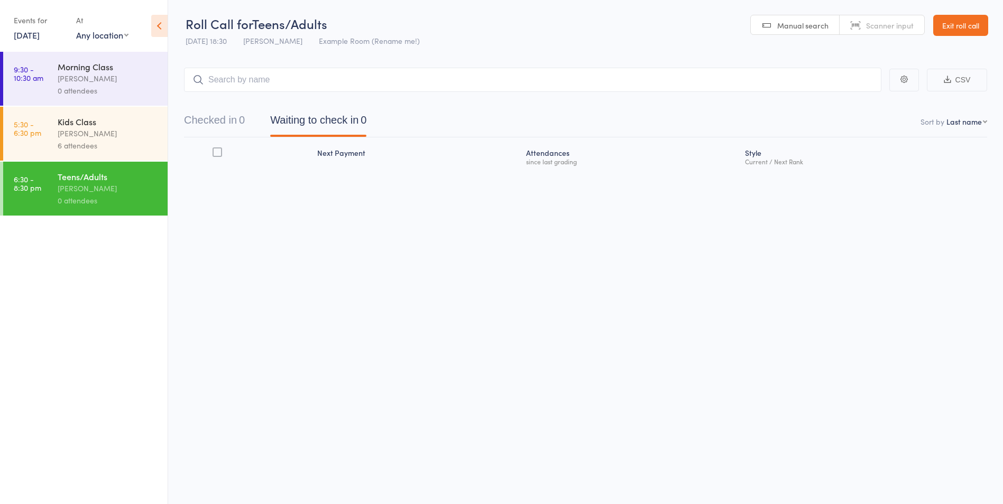
click at [960, 26] on link "Exit roll call" at bounding box center [960, 25] width 55 height 21
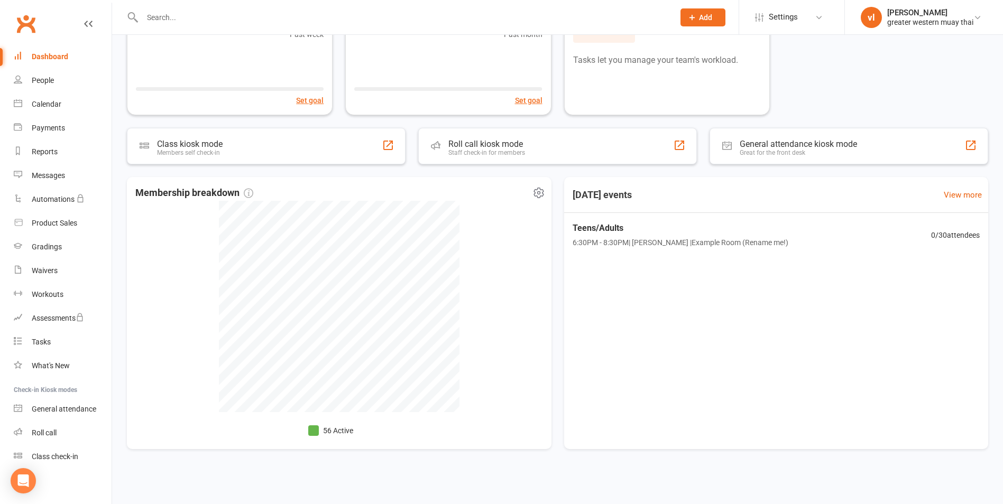
scroll to position [104, 0]
click at [613, 144] on div "Roll call kiosk mode Staff check-in for members" at bounding box center [557, 145] width 292 height 38
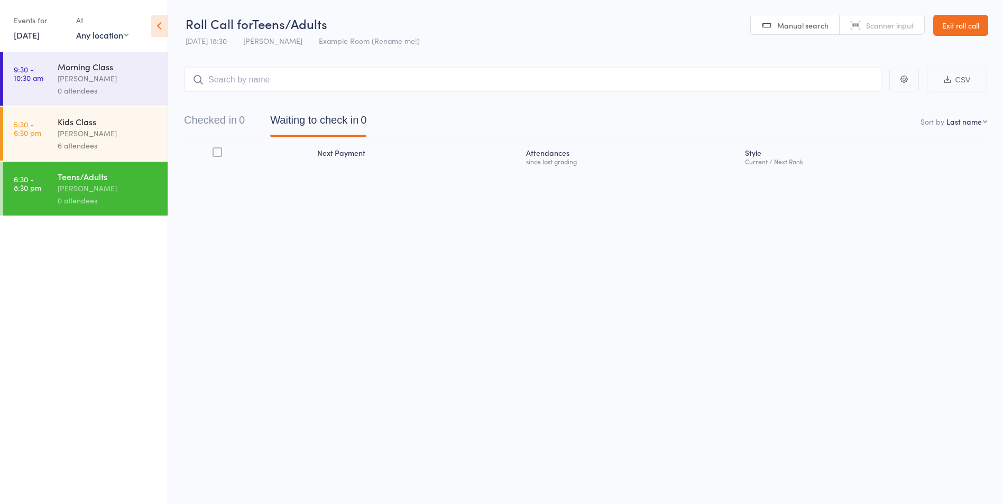
click at [224, 86] on input "search" at bounding box center [532, 80] width 697 height 24
type input "ed"
click at [199, 102] on span at bounding box center [199, 101] width 13 height 13
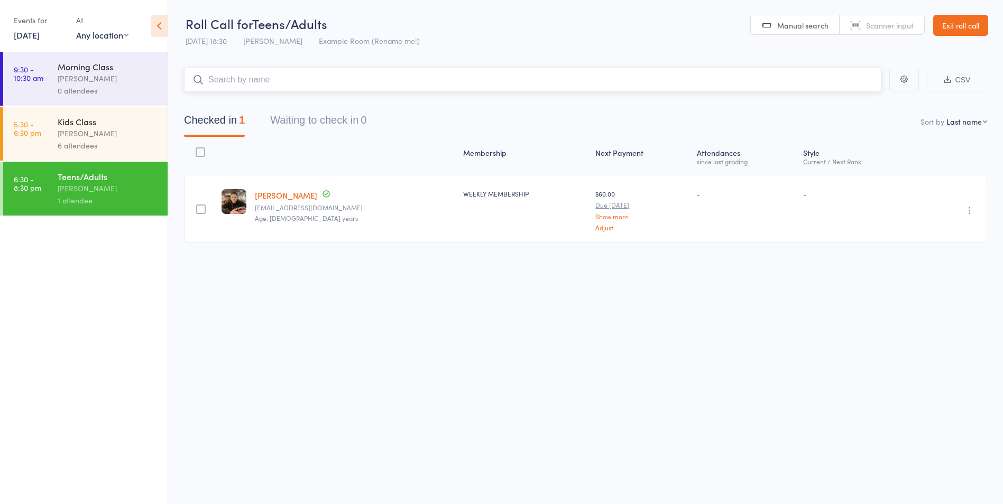
click at [241, 79] on input "search" at bounding box center [532, 80] width 697 height 24
click at [282, 83] on input "search" at bounding box center [532, 80] width 697 height 24
click at [238, 85] on input "search" at bounding box center [532, 80] width 697 height 24
click at [945, 24] on link "Exit roll call" at bounding box center [960, 25] width 55 height 21
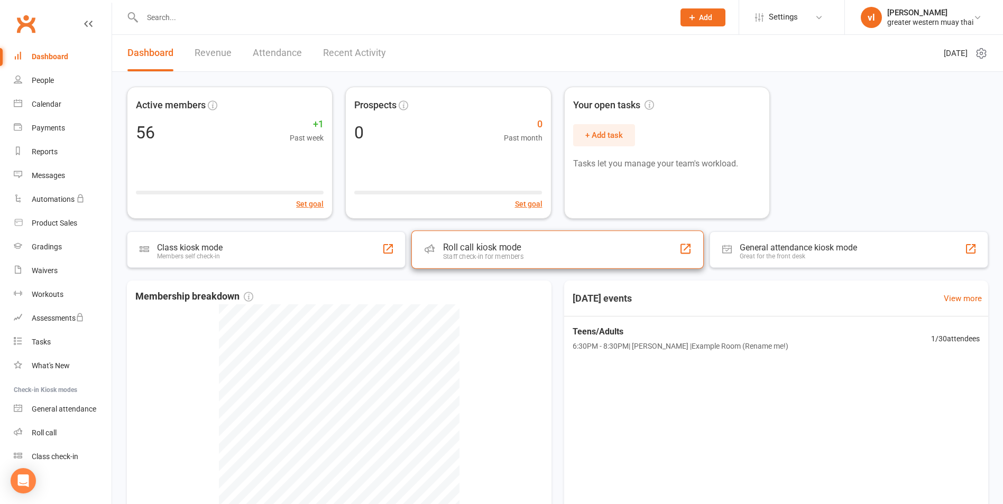
click at [566, 249] on div "Roll call kiosk mode Staff check-in for members" at bounding box center [557, 249] width 292 height 38
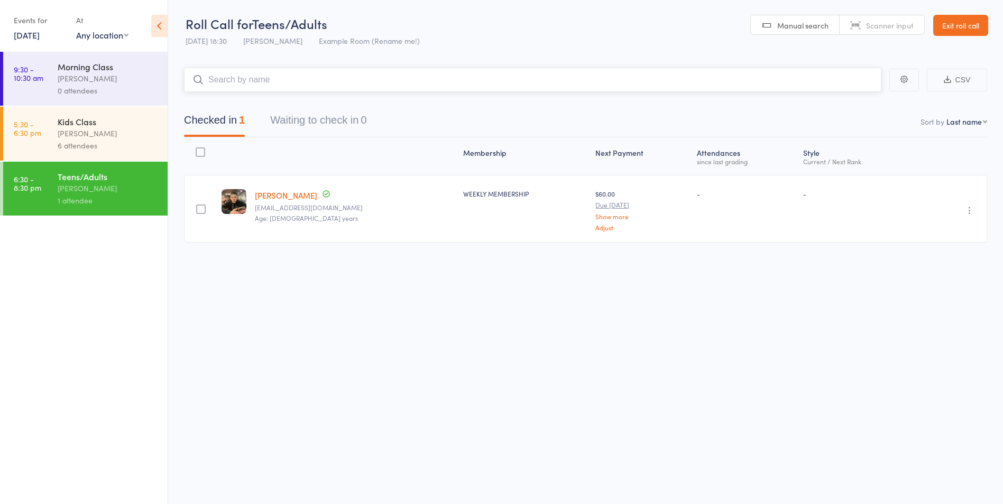
click at [235, 80] on input "search" at bounding box center [532, 80] width 697 height 24
click at [279, 81] on input "search" at bounding box center [532, 80] width 697 height 24
click at [270, 80] on input "search" at bounding box center [532, 80] width 697 height 24
click at [975, 25] on link "Exit roll call" at bounding box center [960, 25] width 55 height 21
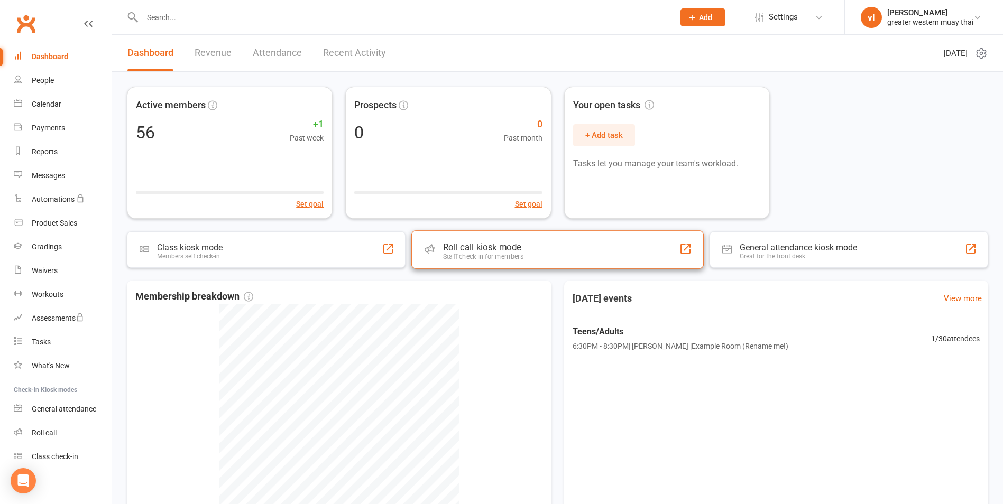
click at [647, 251] on div "Roll call kiosk mode Staff check-in for members" at bounding box center [557, 249] width 292 height 38
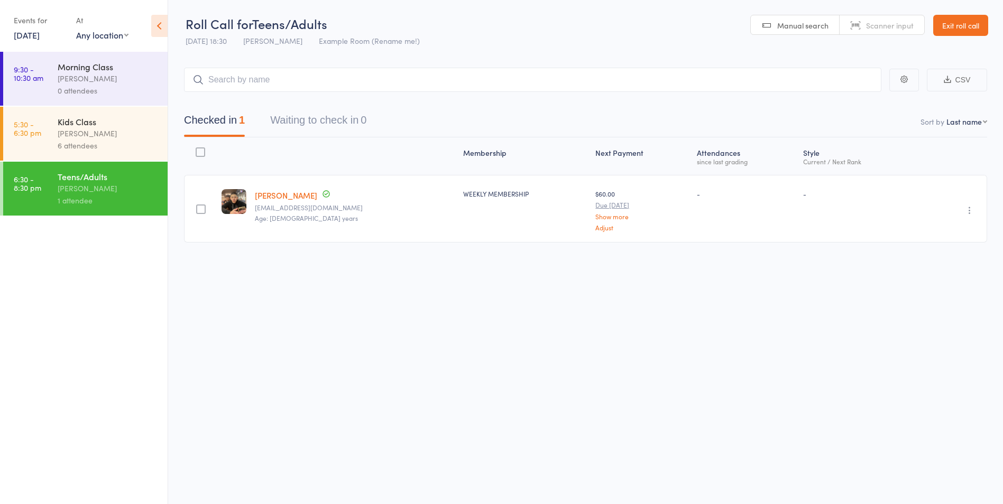
click at [239, 86] on input "search" at bounding box center [532, 80] width 697 height 24
click at [358, 82] on input "search" at bounding box center [532, 79] width 697 height 24
click at [973, 23] on link "Exit roll call" at bounding box center [960, 24] width 55 height 21
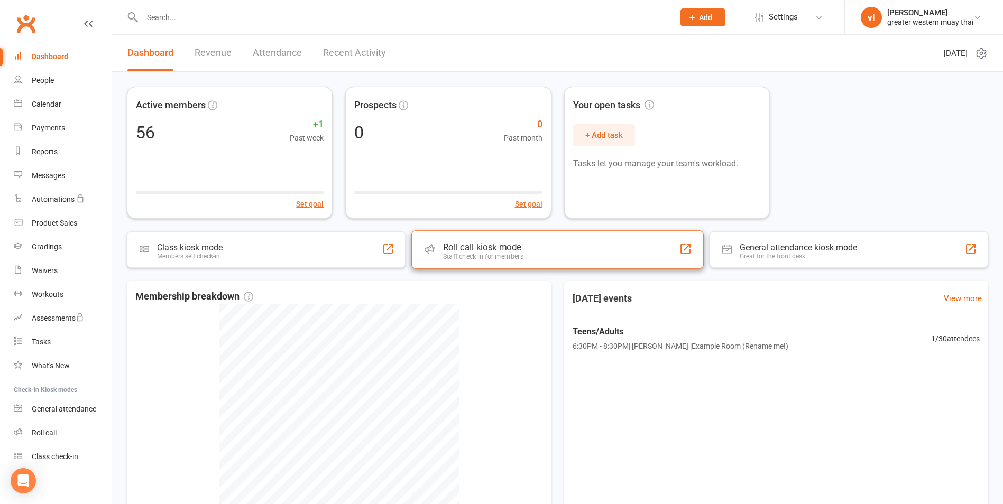
click at [476, 248] on div "Roll call kiosk mode" at bounding box center [483, 247] width 80 height 11
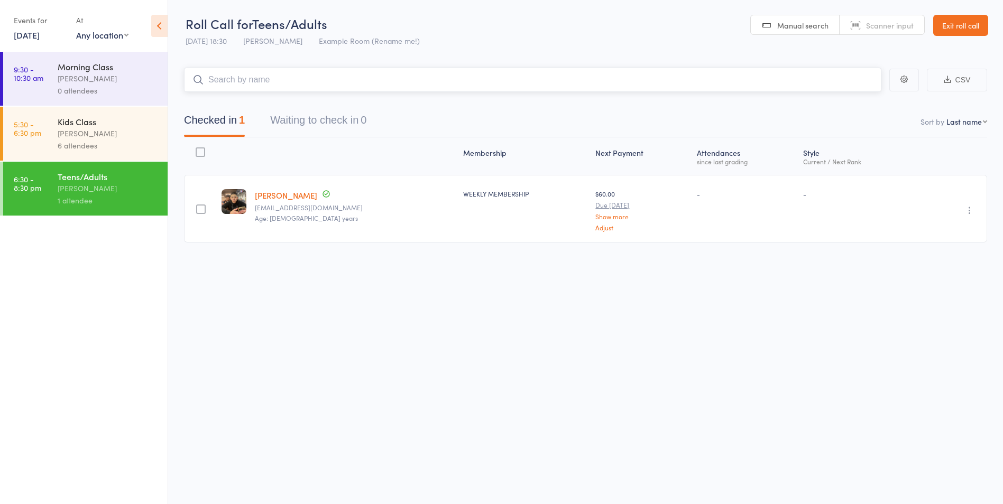
click at [229, 81] on input "search" at bounding box center [532, 80] width 697 height 24
click at [89, 177] on div "Teens/Adults" at bounding box center [108, 177] width 101 height 12
click at [202, 78] on icon at bounding box center [198, 80] width 12 height 12
click at [217, 78] on input "search" at bounding box center [532, 80] width 697 height 24
drag, startPoint x: 251, startPoint y: 77, endPoint x: 243, endPoint y: 81, distance: 9.7
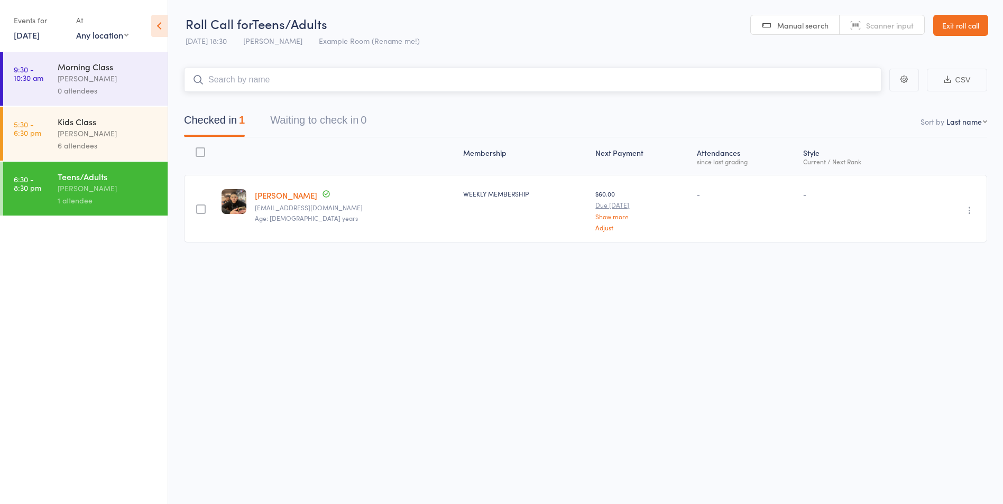
click at [243, 81] on input "search" at bounding box center [532, 80] width 697 height 24
click at [236, 87] on input "search" at bounding box center [532, 80] width 697 height 24
click at [975, 30] on link "Exit roll call" at bounding box center [960, 25] width 55 height 21
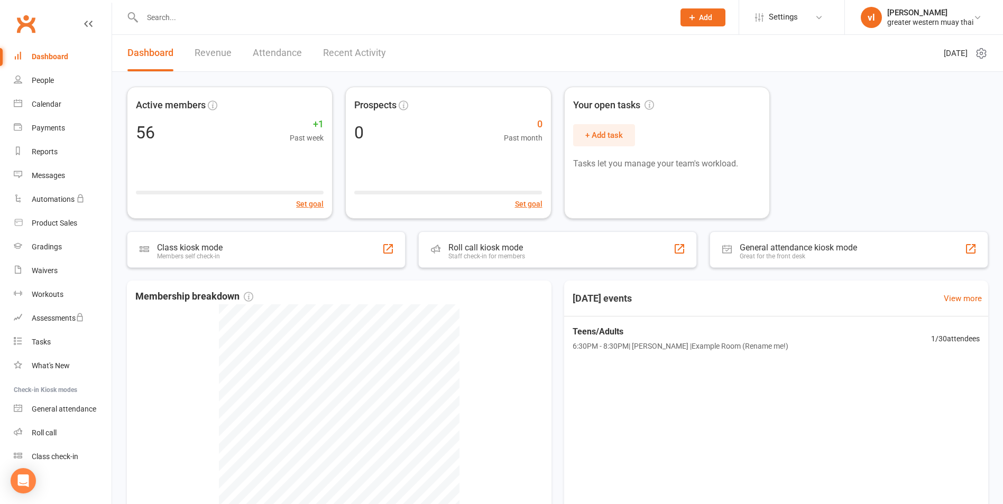
click at [1002, 10] on li "[PERSON_NAME] greater western muay thai My profile My subscription Help Terms &…" at bounding box center [923, 17] width 159 height 34
click at [495, 240] on div "Roll call kiosk mode Staff check-in for members" at bounding box center [557, 249] width 292 height 38
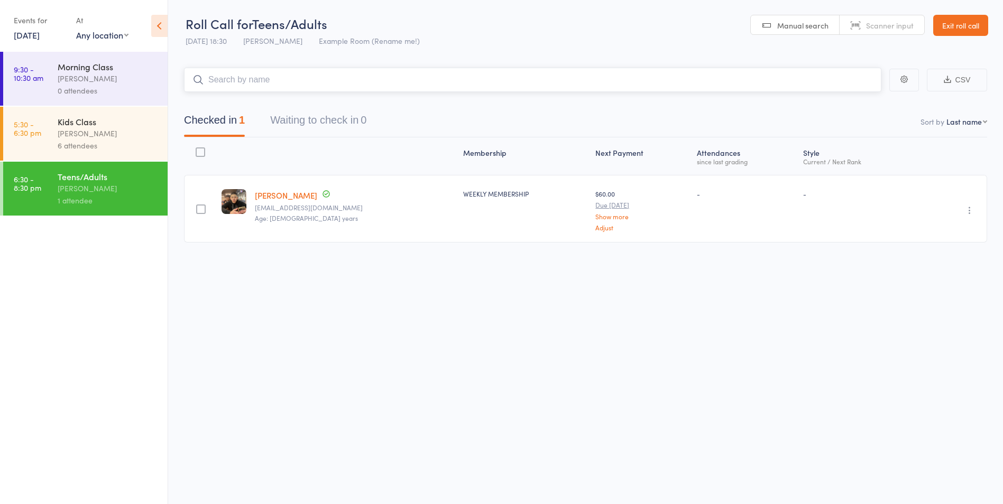
click at [508, 85] on input "search" at bounding box center [532, 80] width 697 height 24
click at [509, 85] on input "search" at bounding box center [532, 80] width 697 height 24
